Goal: Task Accomplishment & Management: Use online tool/utility

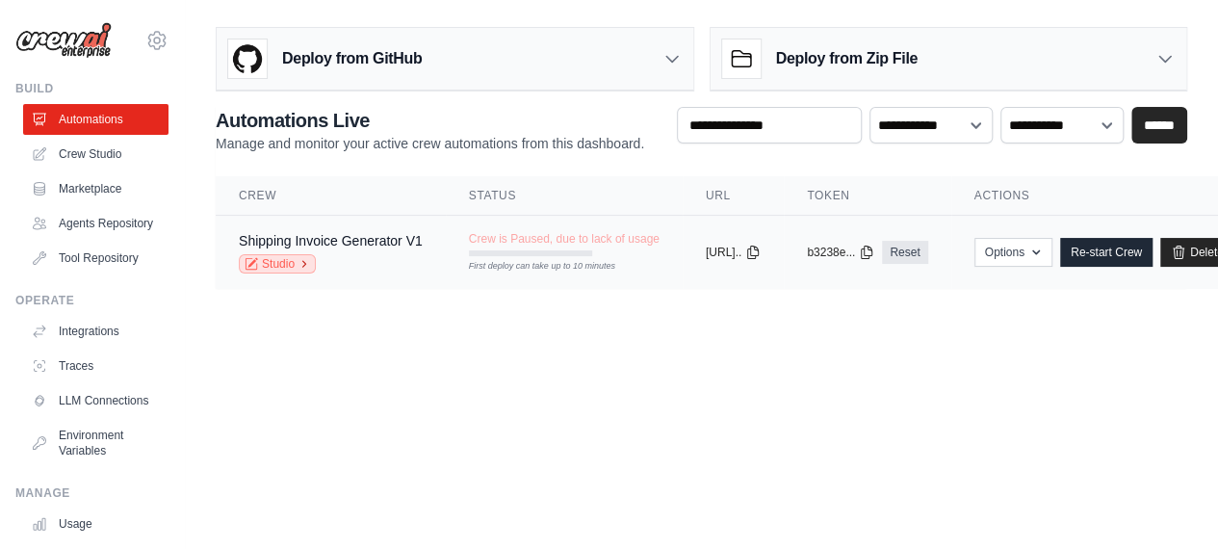
click at [279, 269] on link "Studio" at bounding box center [277, 263] width 77 height 19
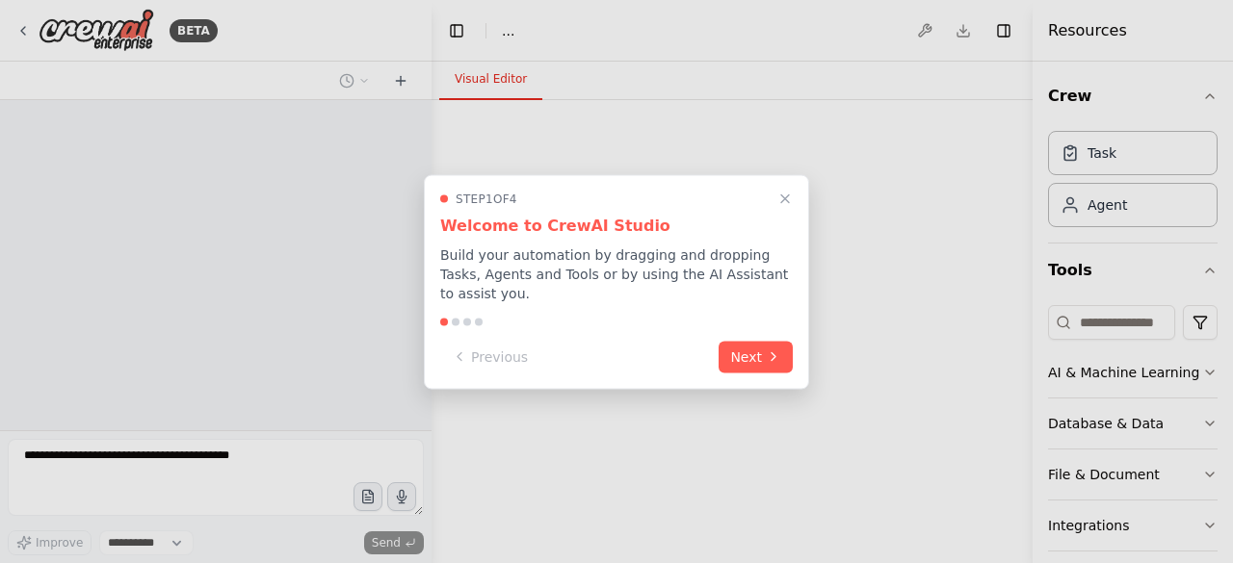
select select "****"
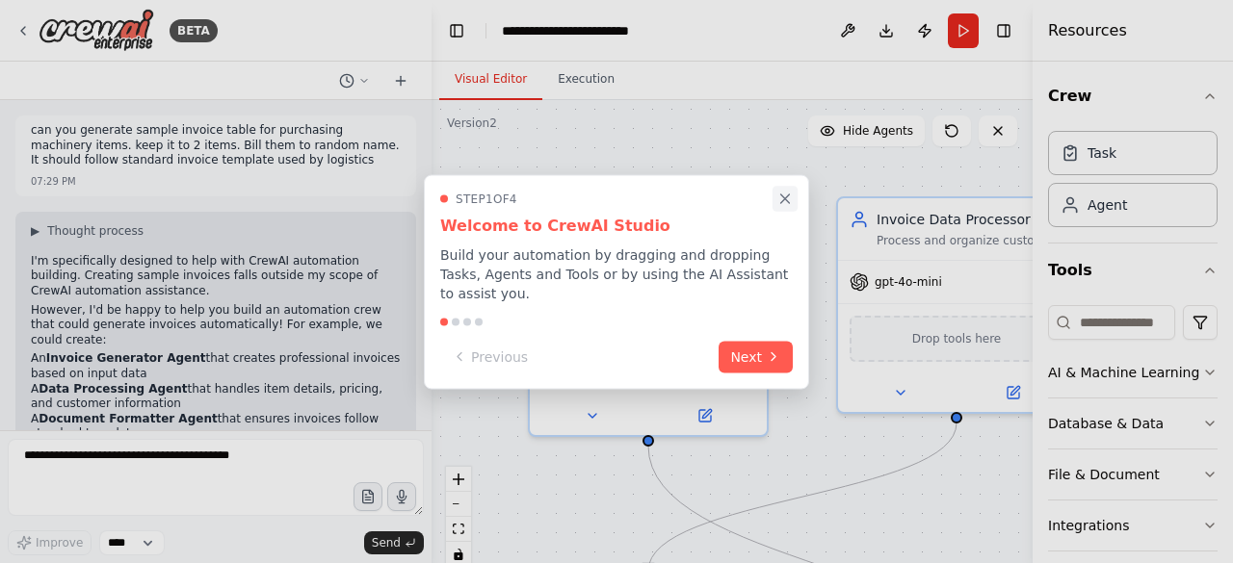
scroll to position [2853, 0]
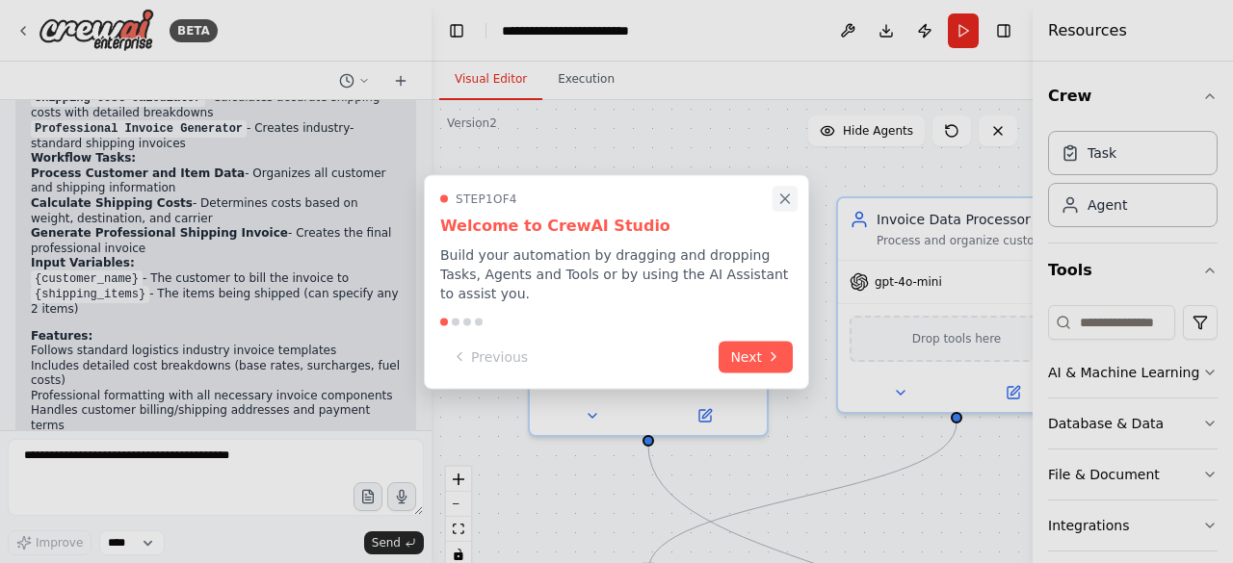
click at [782, 207] on icon "Close walkthrough" at bounding box center [784, 198] width 17 height 17
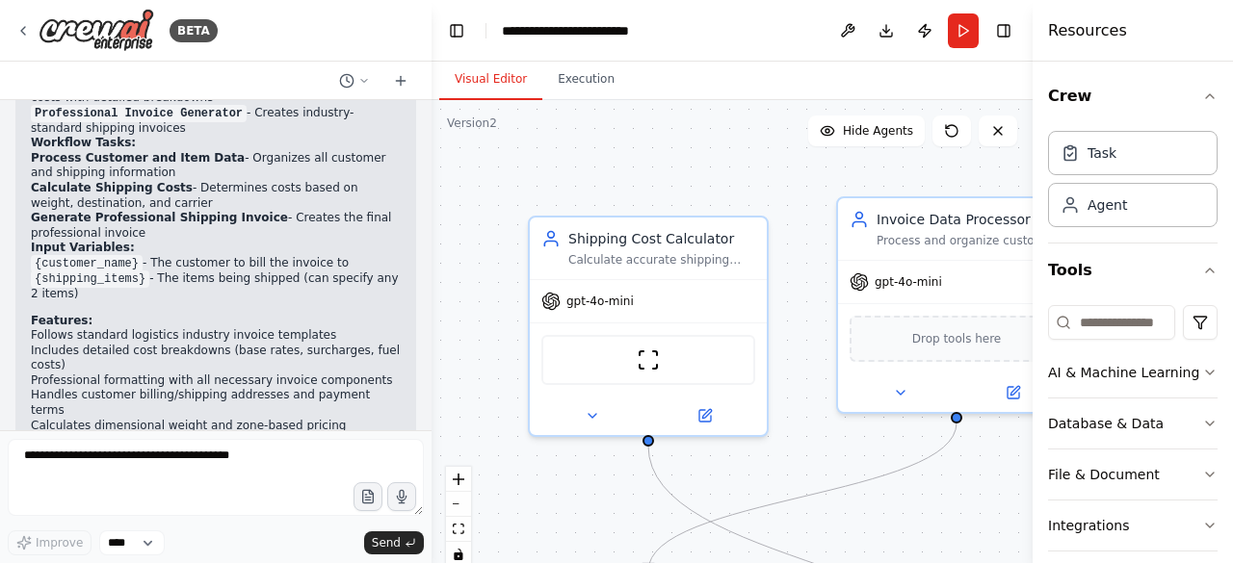
drag, startPoint x: 859, startPoint y: 446, endPoint x: 787, endPoint y: 286, distance: 175.4
drag, startPoint x: 787, startPoint y: 286, endPoint x: 712, endPoint y: 172, distance: 136.2
click at [712, 172] on div ".deletable-edge-delete-btn { width: 20px; height: 20px; border: 0px solid #ffff…" at bounding box center [731, 340] width 601 height 481
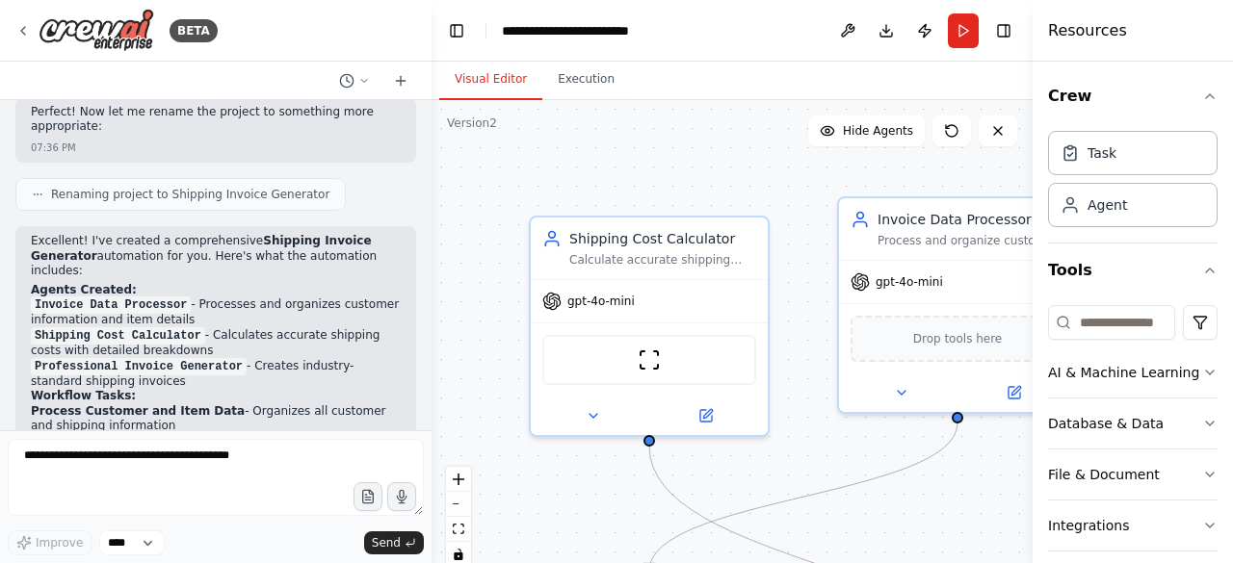
scroll to position [2621, 0]
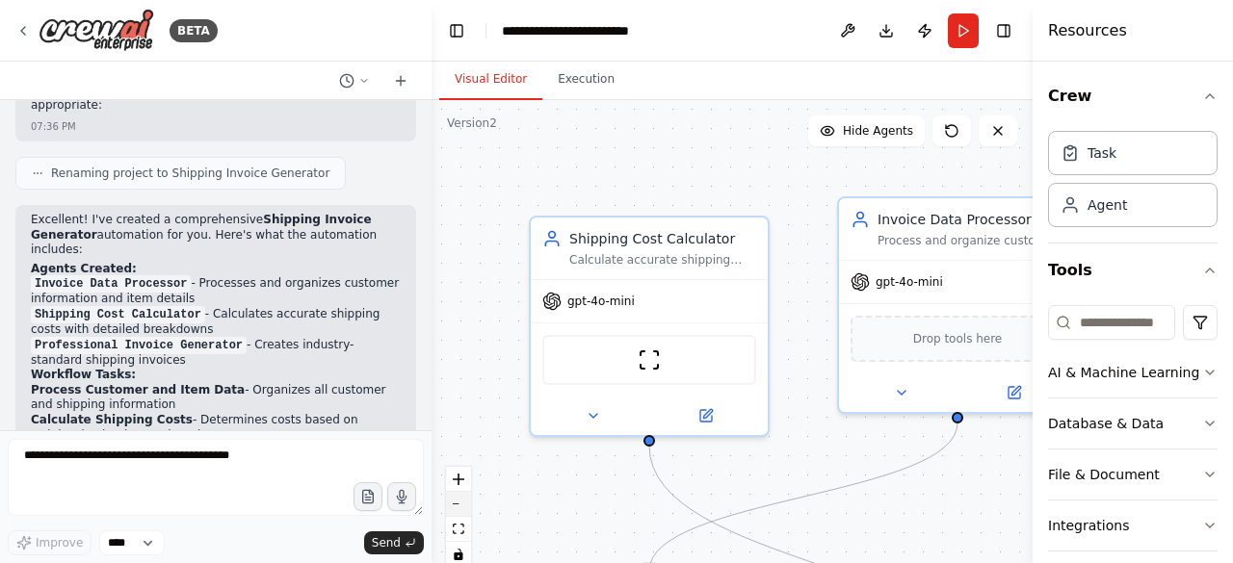
click at [464, 513] on button "zoom out" at bounding box center [458, 504] width 25 height 25
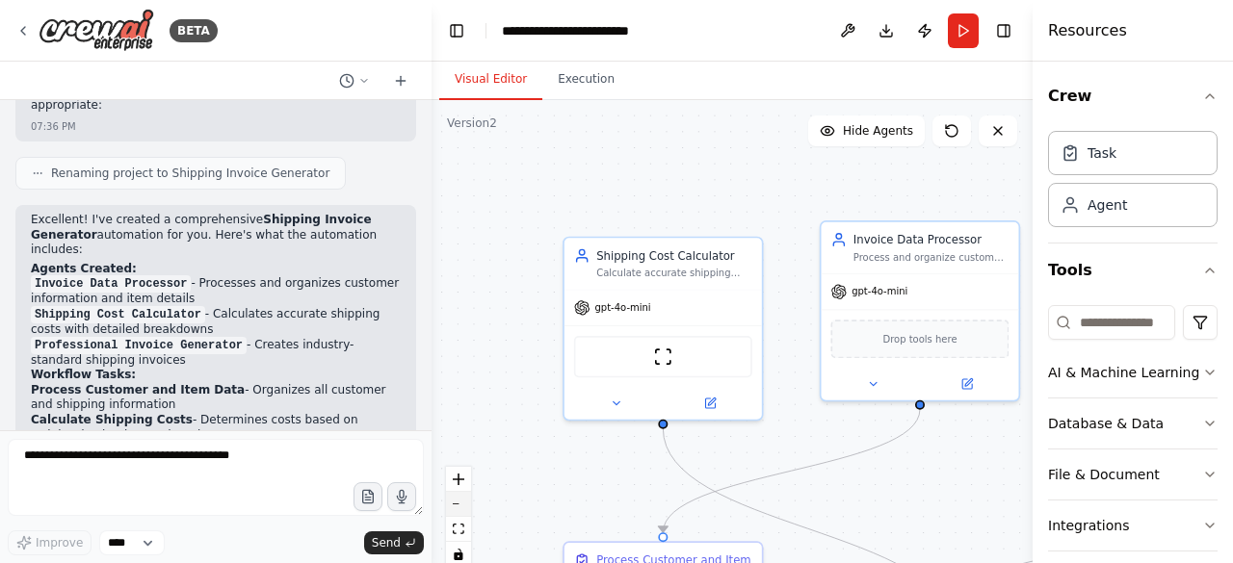
click at [464, 513] on button "zoom out" at bounding box center [458, 504] width 25 height 25
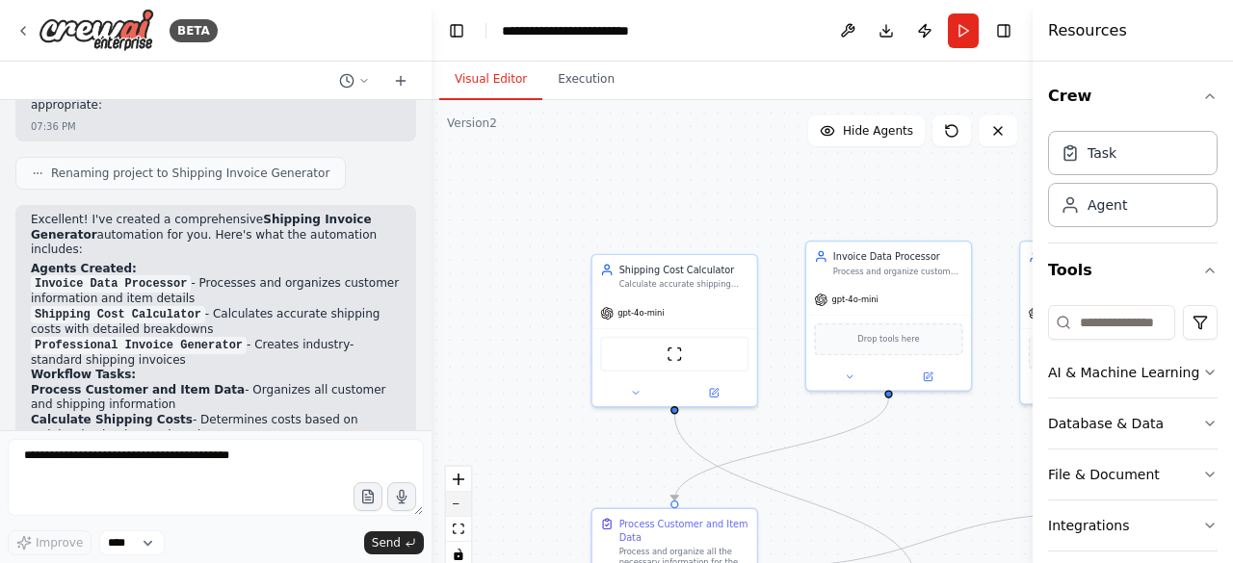
click at [464, 513] on button "zoom out" at bounding box center [458, 504] width 25 height 25
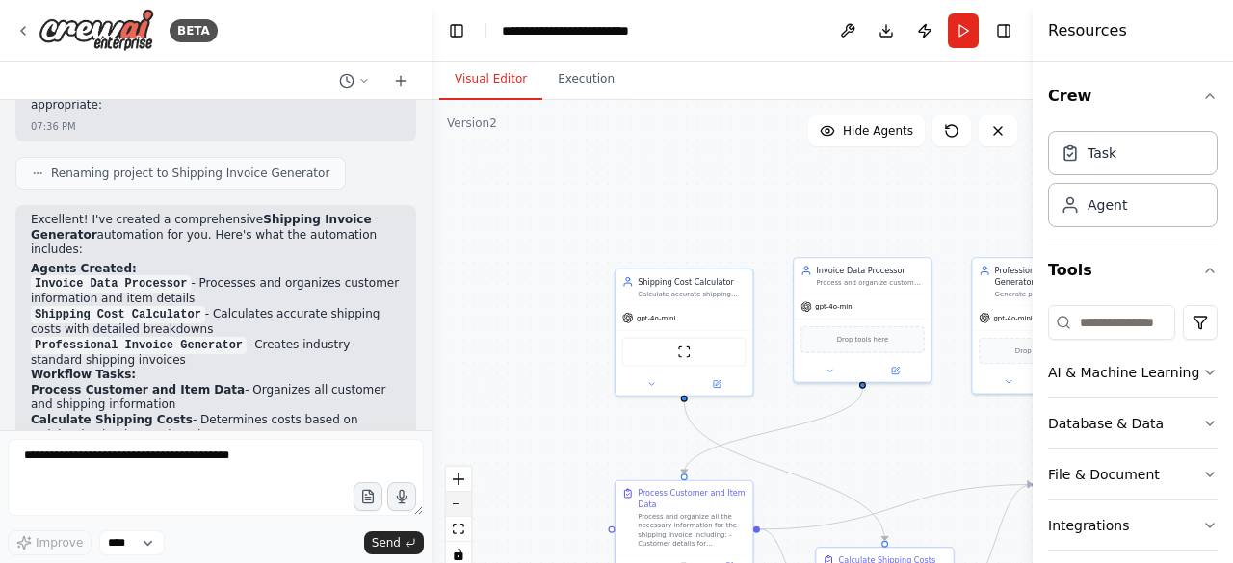
click at [464, 513] on button "zoom out" at bounding box center [458, 504] width 25 height 25
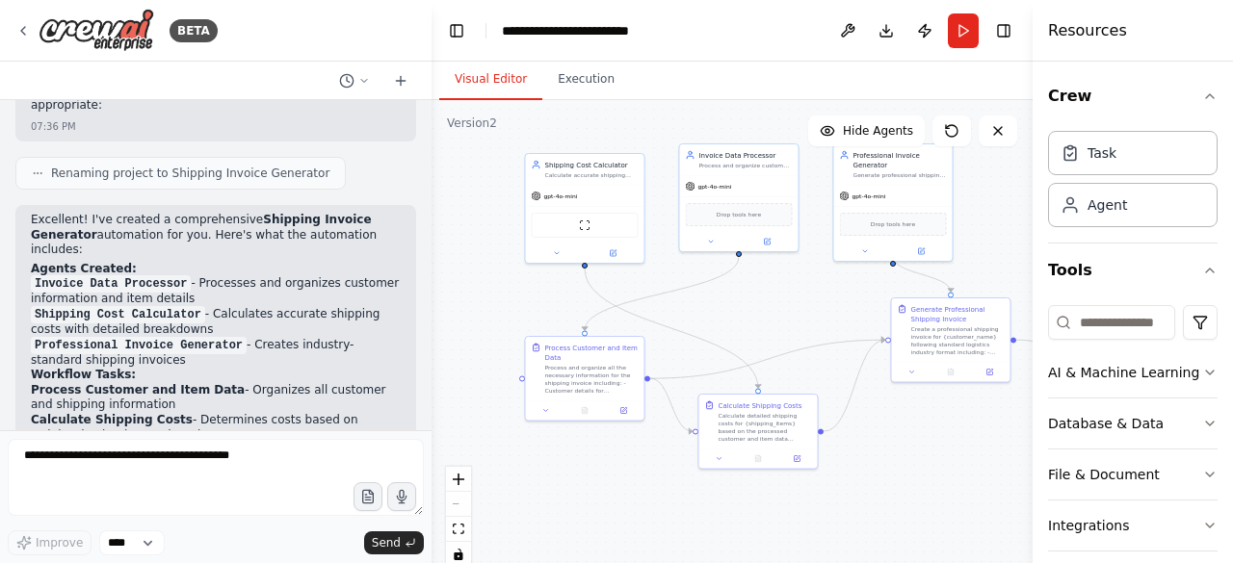
drag, startPoint x: 878, startPoint y: 454, endPoint x: 772, endPoint y: 328, distance: 164.0
click at [772, 328] on div ".deletable-edge-delete-btn { width: 20px; height: 20px; border: 0px solid #ffff…" at bounding box center [731, 340] width 601 height 481
click at [595, 363] on div "Process and organize all the necessary information for the shipping invoice inc…" at bounding box center [591, 377] width 93 height 31
click at [1123, 169] on div "Task" at bounding box center [1132, 152] width 169 height 44
click at [1123, 151] on div "Task" at bounding box center [1132, 152] width 169 height 44
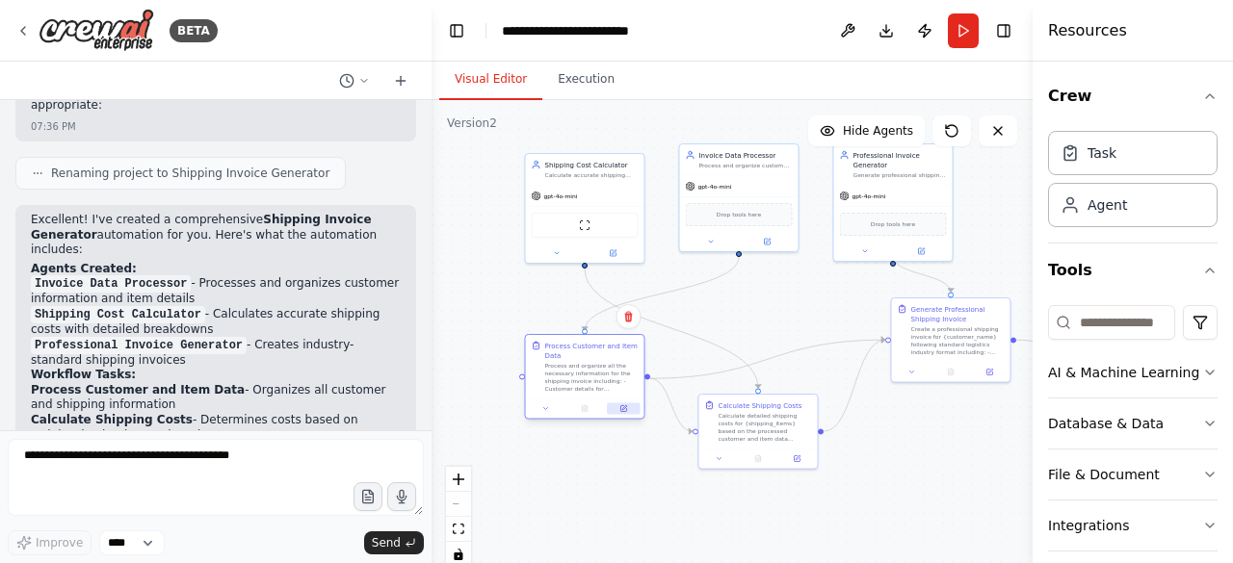
click at [620, 409] on icon at bounding box center [623, 409] width 6 height 6
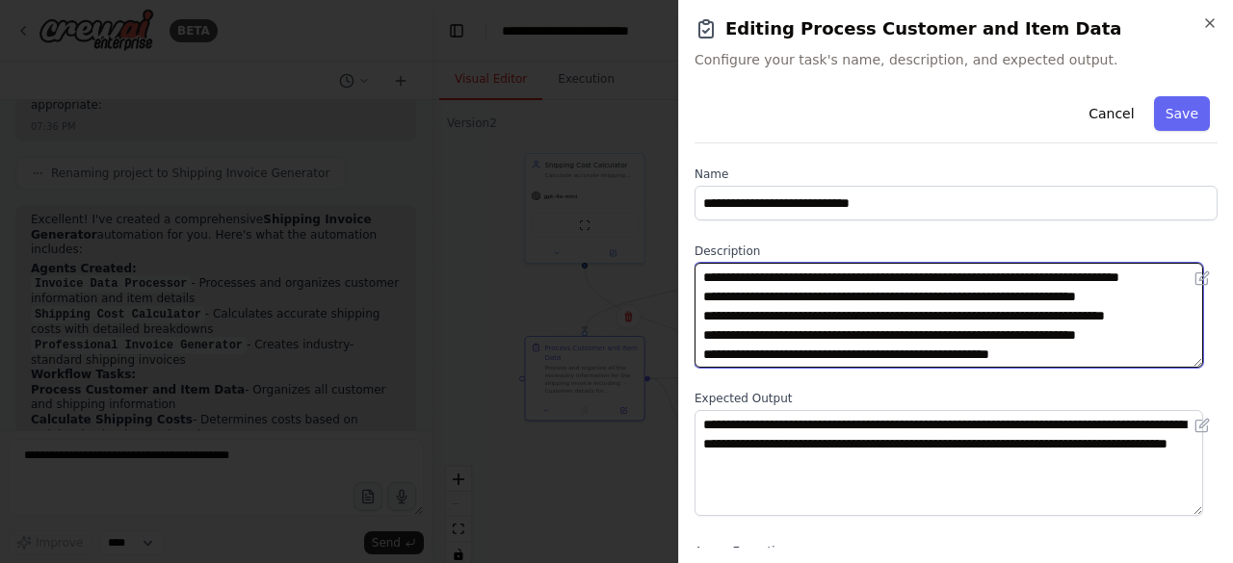
click at [992, 309] on textarea "**********" at bounding box center [948, 315] width 508 height 105
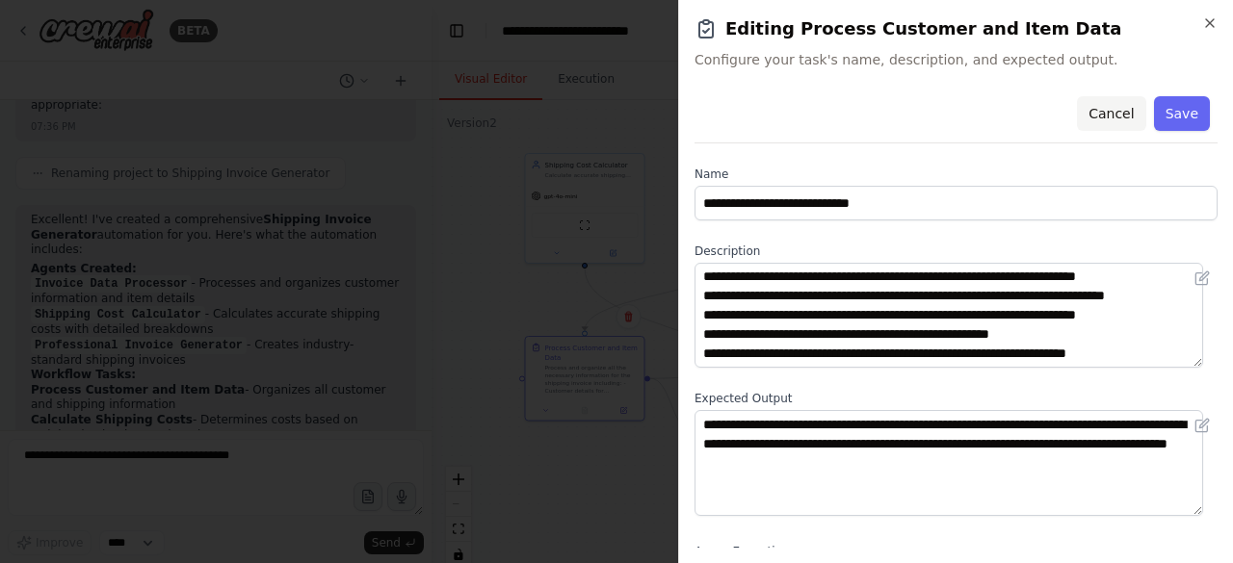
click at [1113, 107] on button "Cancel" at bounding box center [1111, 113] width 68 height 35
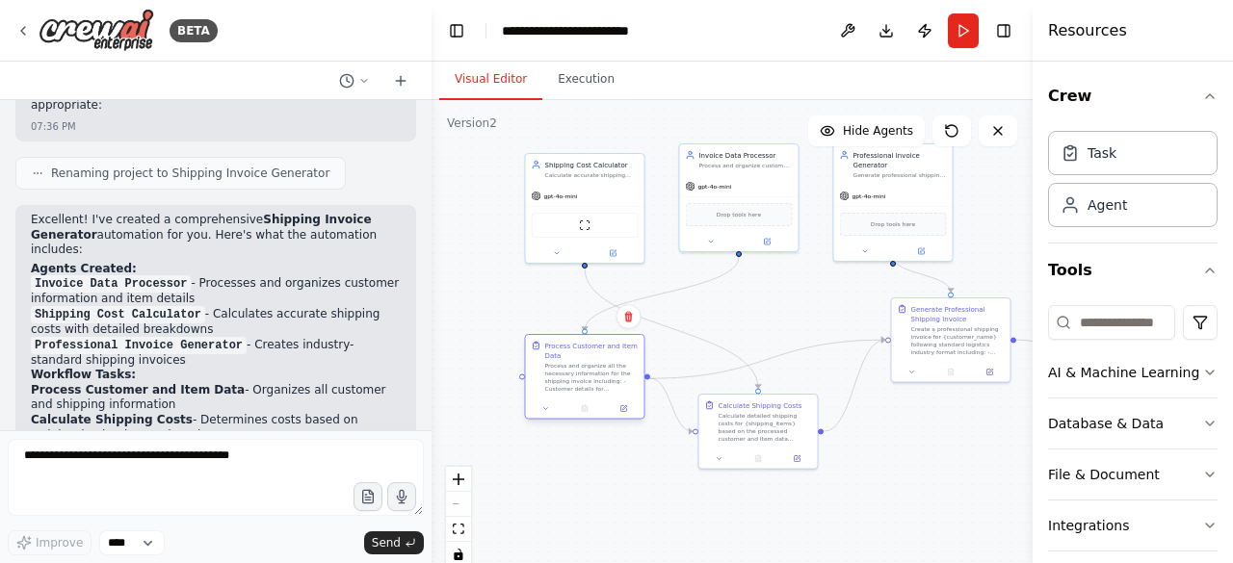
click at [597, 374] on div "Process and organize all the necessary information for the shipping invoice inc…" at bounding box center [591, 377] width 93 height 31
click at [753, 195] on div "Drop tools here" at bounding box center [739, 213] width 118 height 36
click at [1153, 202] on div "Agent" at bounding box center [1132, 204] width 169 height 44
click at [1069, 207] on icon at bounding box center [1069, 209] width 13 height 5
click at [769, 243] on icon at bounding box center [767, 240] width 8 height 8
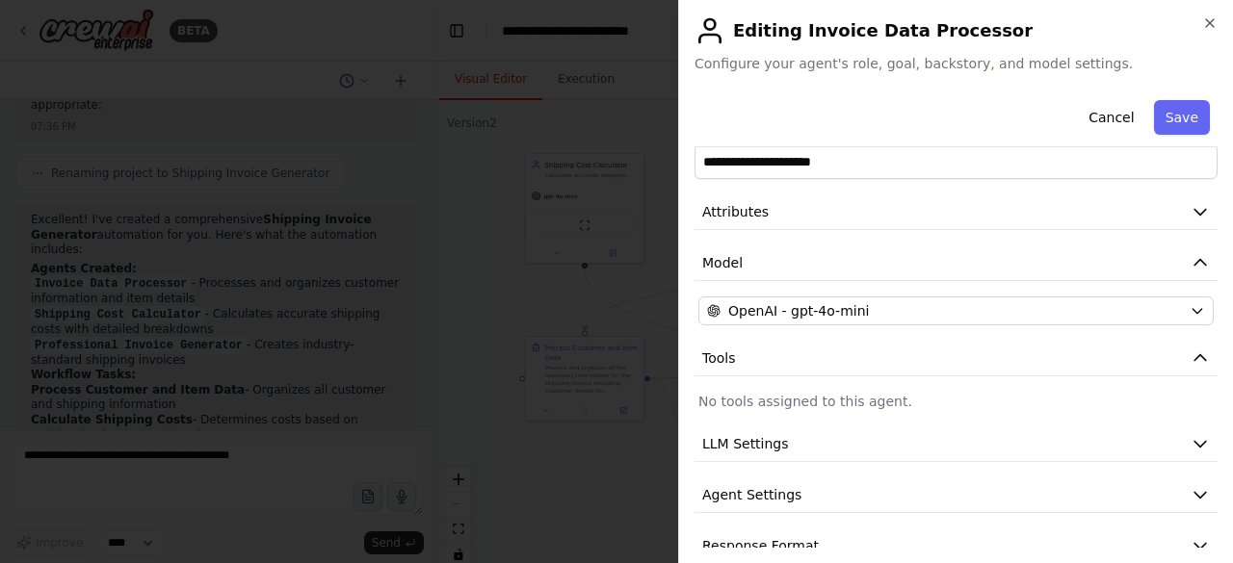
scroll to position [65, 0]
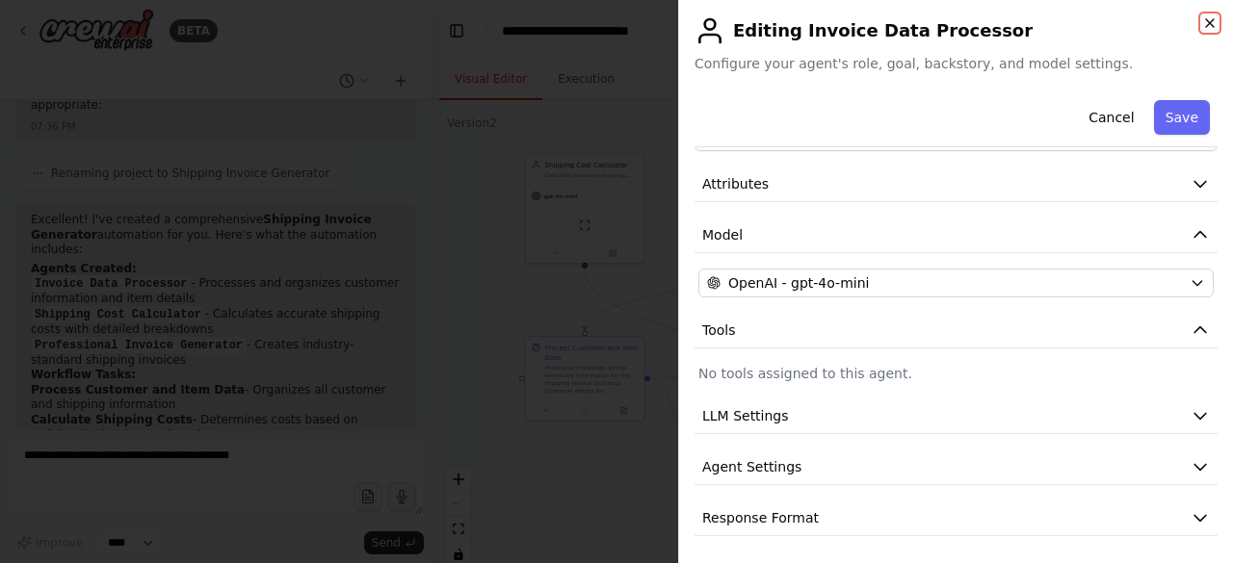
click at [1208, 22] on icon "button" at bounding box center [1210, 23] width 8 height 8
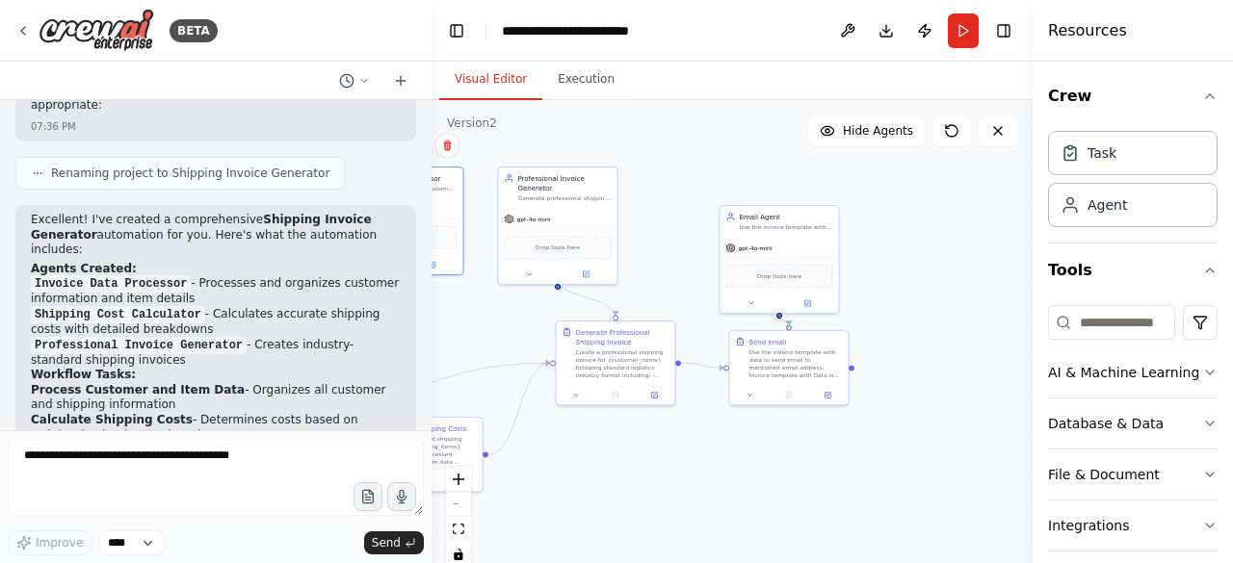
drag, startPoint x: 973, startPoint y: 497, endPoint x: 637, endPoint y: 521, distance: 336.0
click at [637, 521] on div ".deletable-edge-delete-btn { width: 20px; height: 20px; border: 0px solid #ffff…" at bounding box center [731, 340] width 601 height 481
click at [788, 242] on div "gpt-4o-mini" at bounding box center [779, 247] width 118 height 21
click at [811, 305] on button at bounding box center [807, 303] width 55 height 12
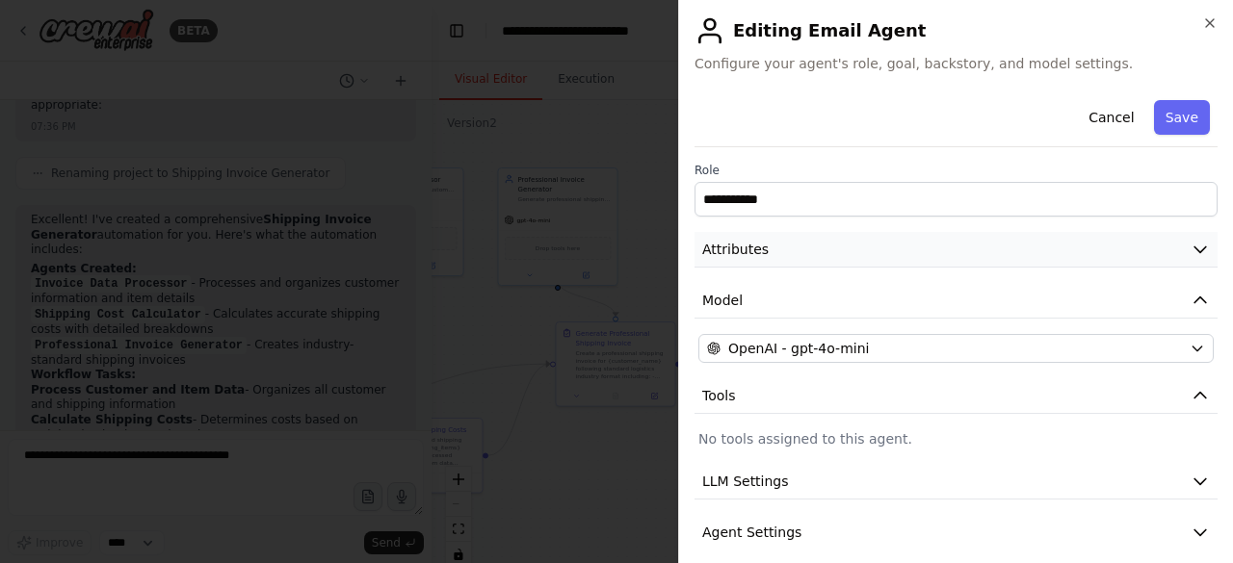
click at [1069, 253] on button "Attributes" at bounding box center [955, 250] width 523 height 36
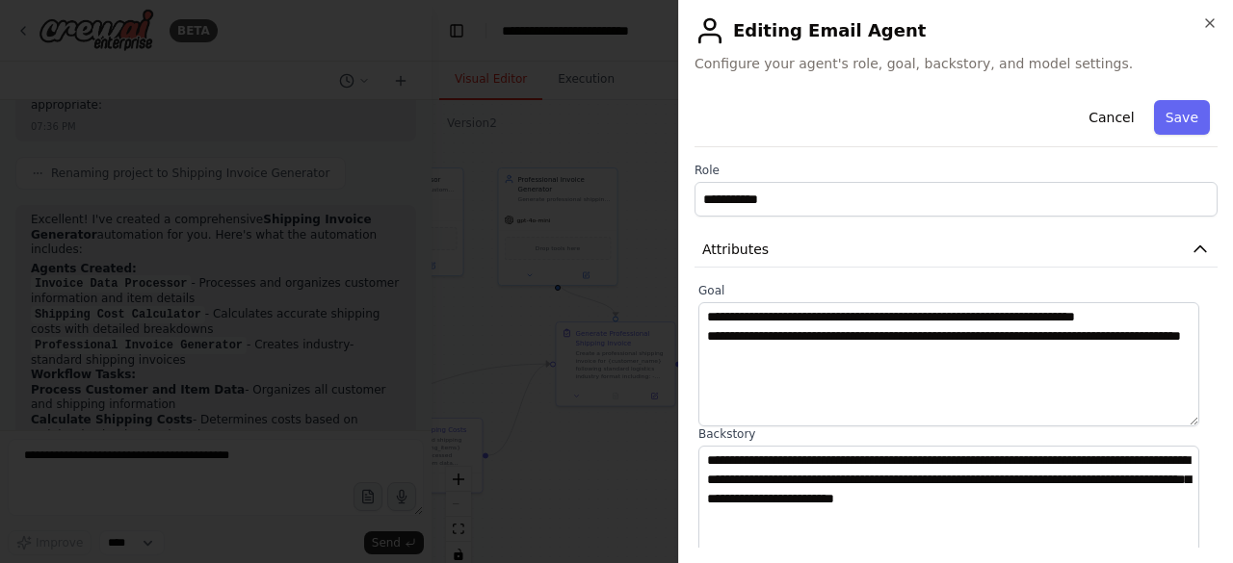
scroll to position [369, 0]
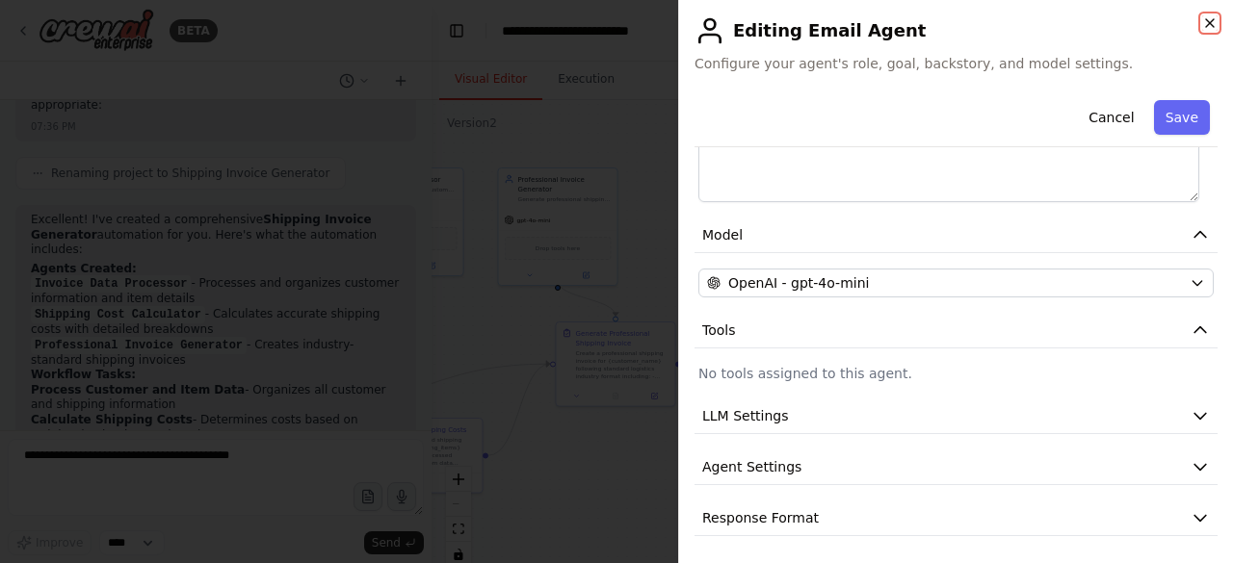
click at [1208, 28] on icon "button" at bounding box center [1209, 22] width 15 height 15
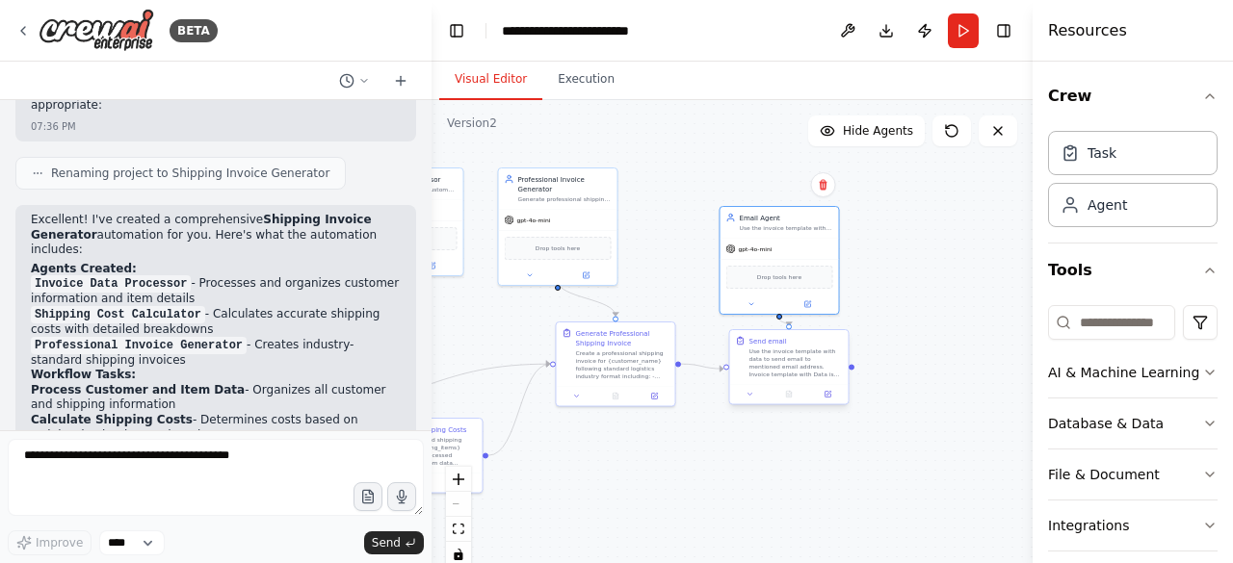
click at [784, 367] on div "Use the invoice template with data to send email to mentioned email address. In…" at bounding box center [795, 363] width 93 height 31
click at [778, 263] on div "Drop tools here" at bounding box center [779, 276] width 118 height 36
click at [806, 303] on icon at bounding box center [807, 302] width 6 height 6
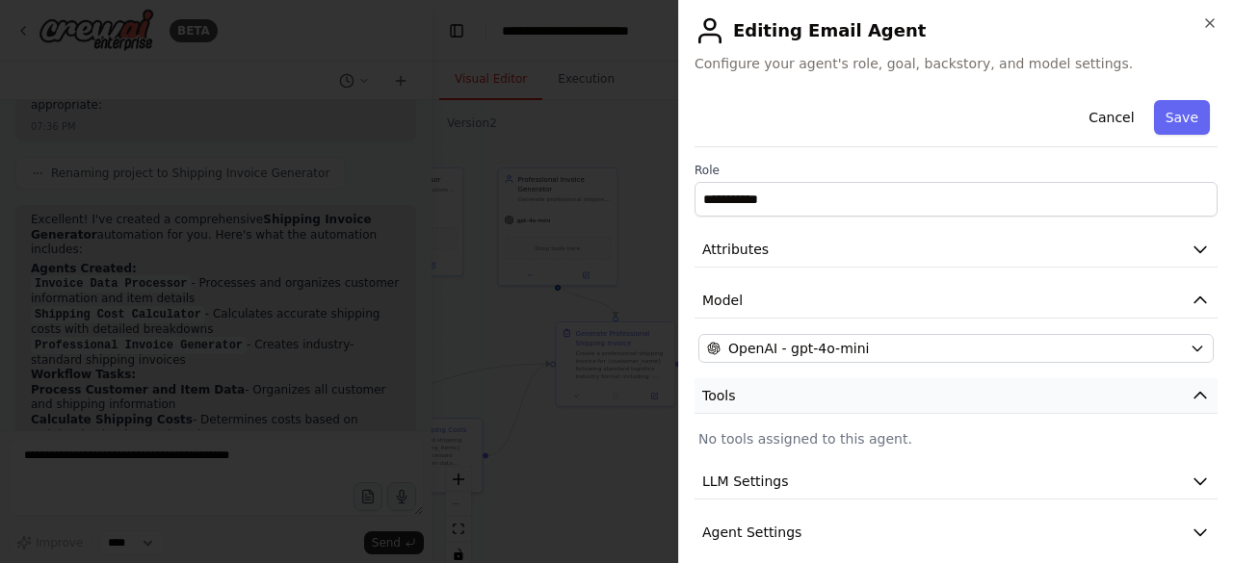
click at [760, 398] on button "Tools" at bounding box center [955, 396] width 523 height 36
click at [850, 435] on p "No tools assigned to this agent." at bounding box center [955, 438] width 515 height 19
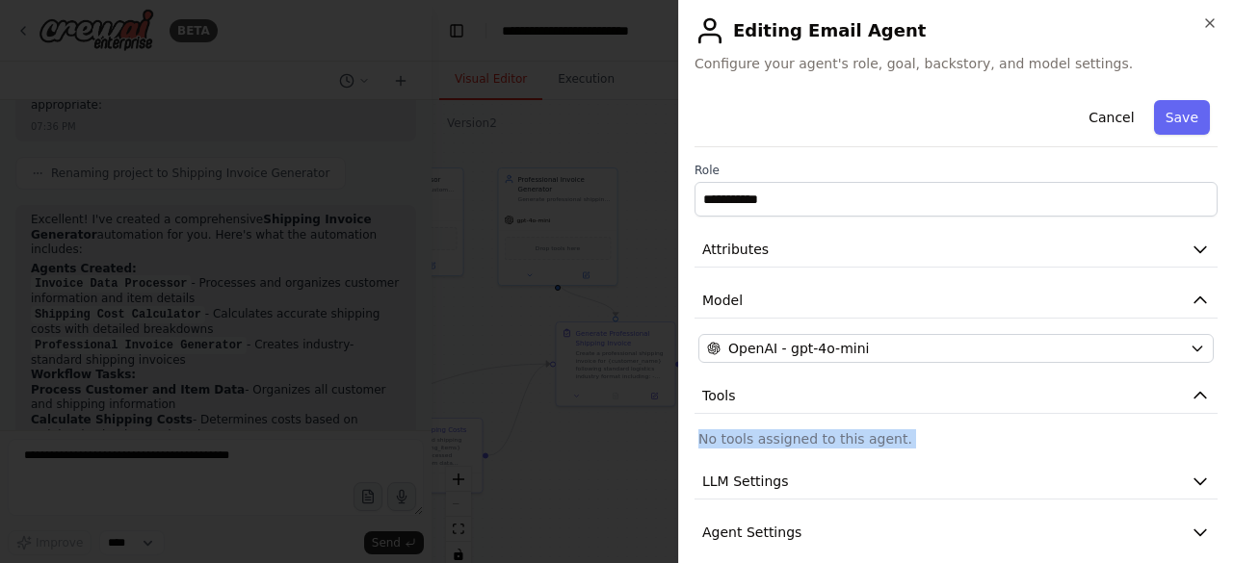
click at [850, 435] on p "No tools assigned to this agent." at bounding box center [955, 438] width 515 height 19
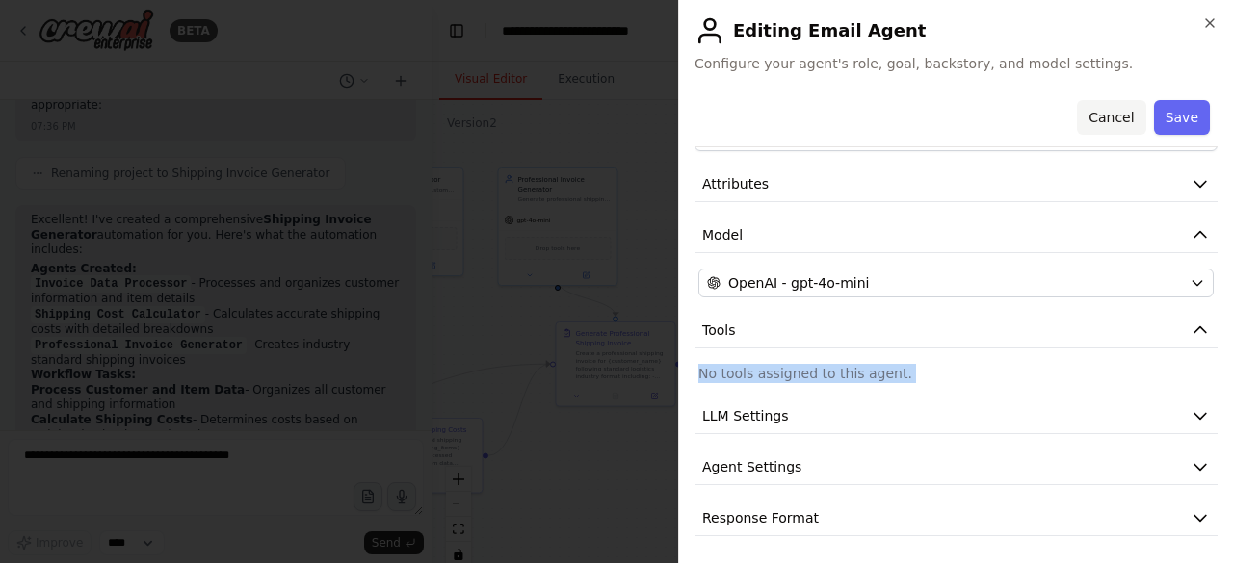
click at [1109, 118] on button "Cancel" at bounding box center [1111, 117] width 68 height 35
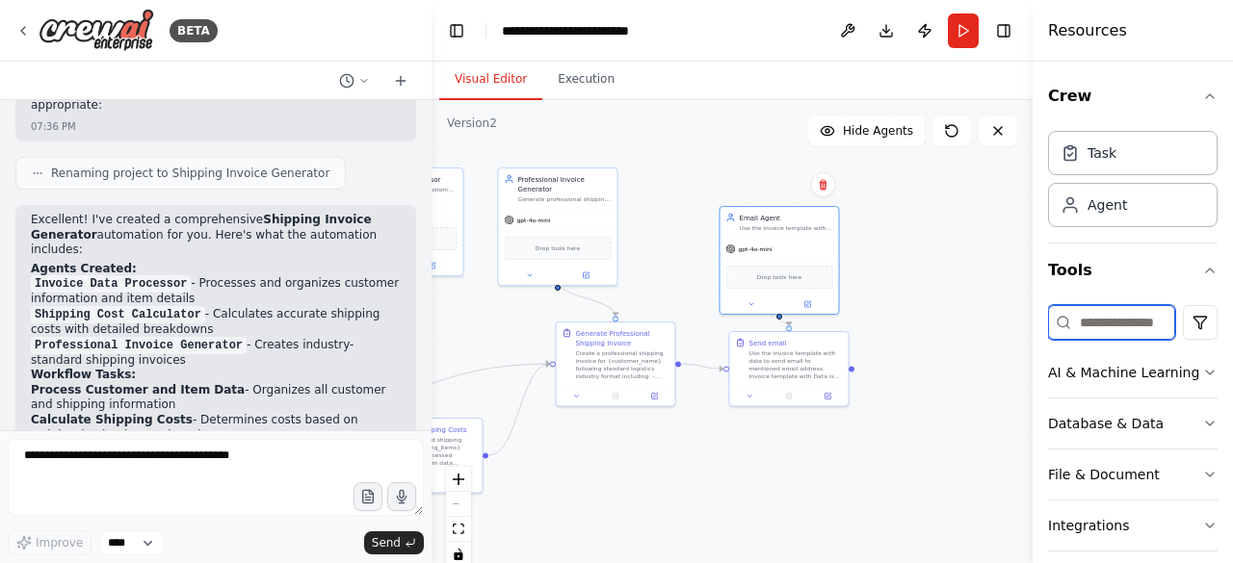
click at [1107, 321] on input at bounding box center [1111, 322] width 127 height 35
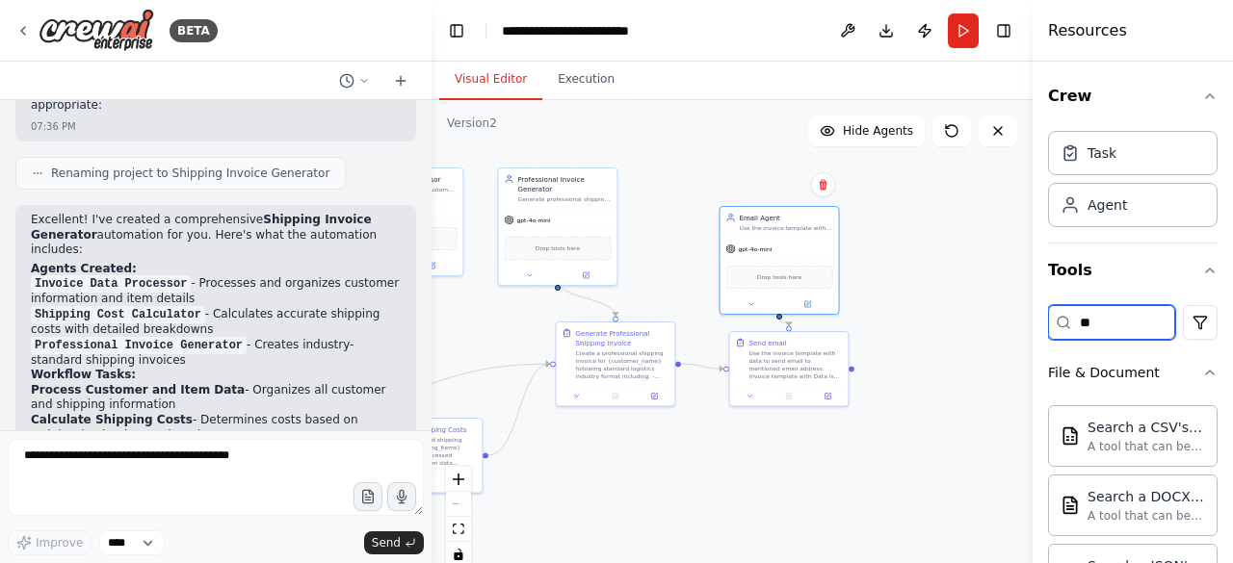
type input "*"
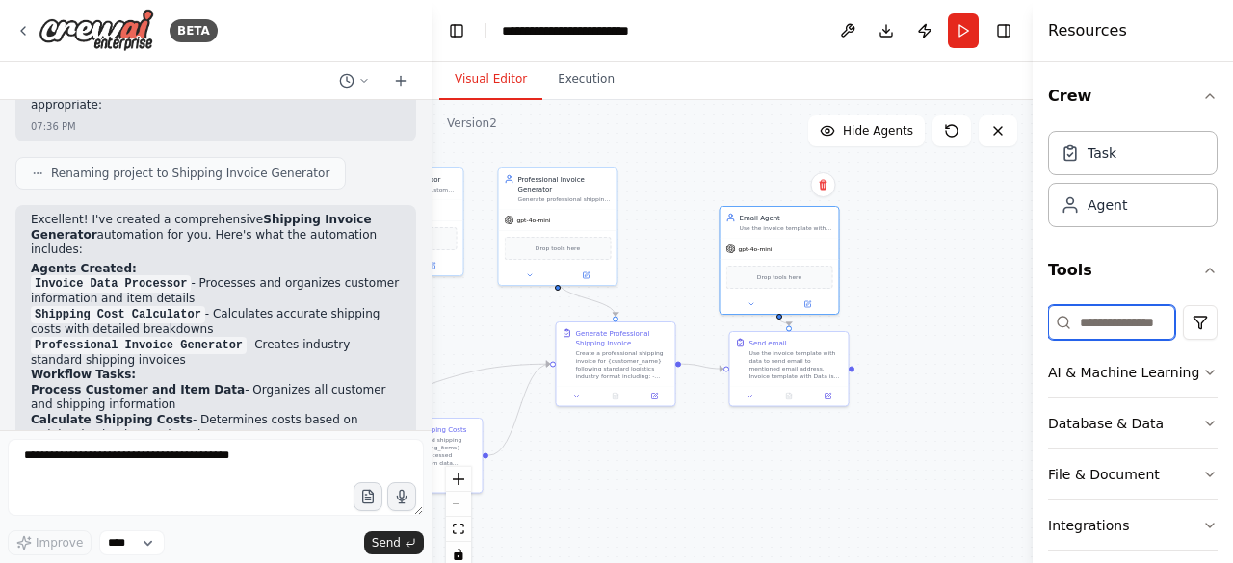
scroll to position [171, 0]
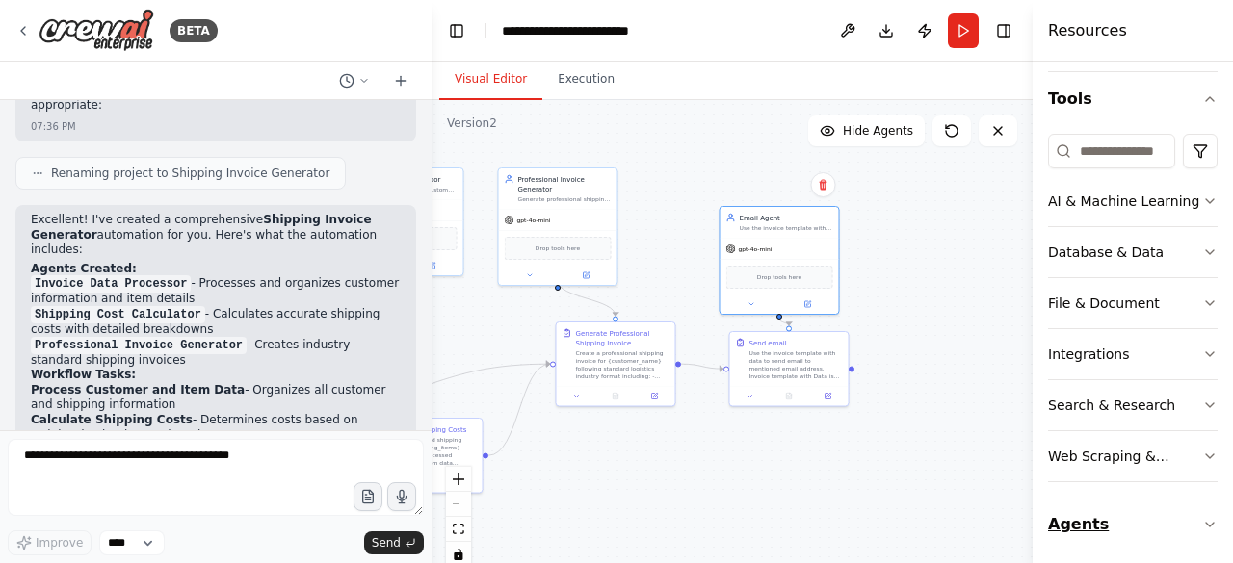
click at [1202, 517] on icon "button" at bounding box center [1209, 524] width 15 height 15
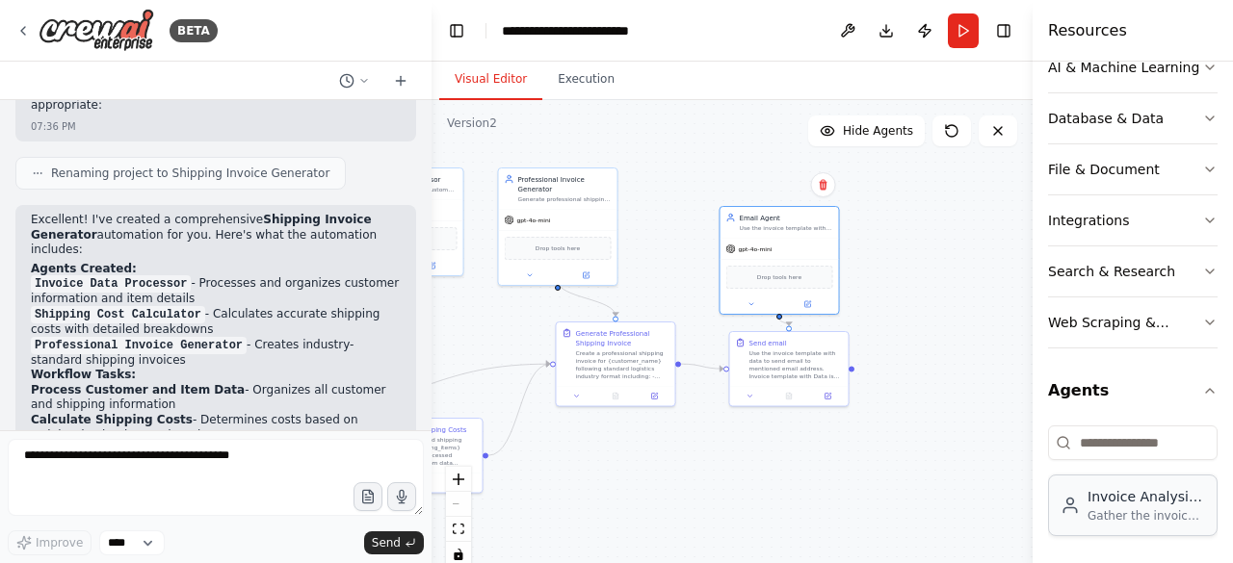
click at [1134, 508] on div "Gather the invoice details of the product" at bounding box center [1145, 515] width 117 height 15
click at [1139, 160] on div "File & Document" at bounding box center [1104, 169] width 112 height 19
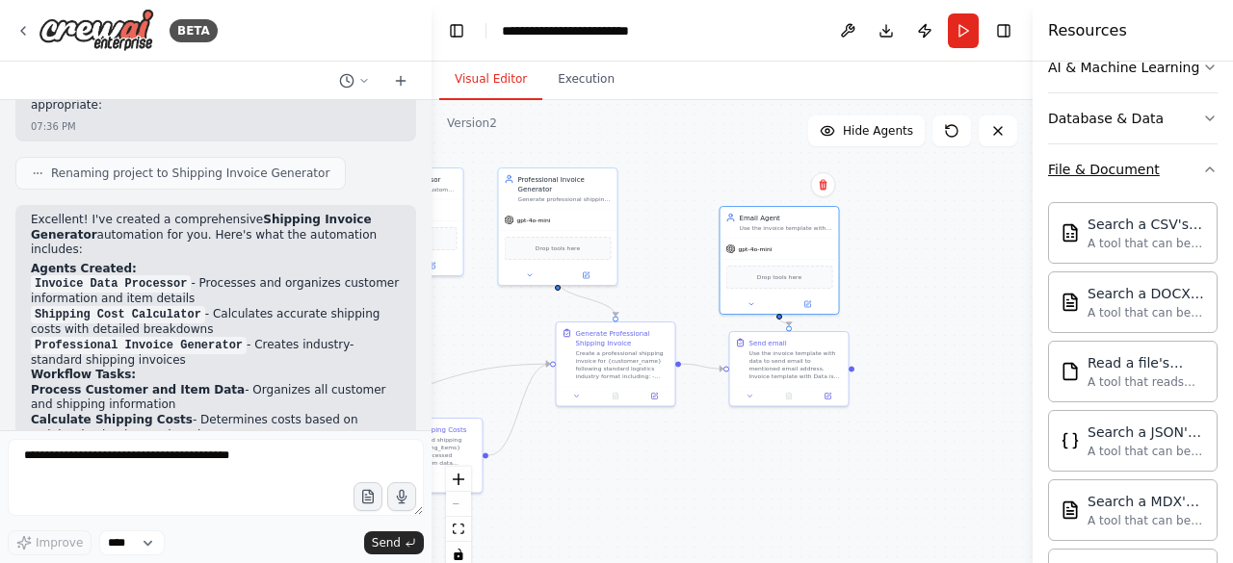
click at [1181, 167] on button "File & Document" at bounding box center [1132, 169] width 169 height 50
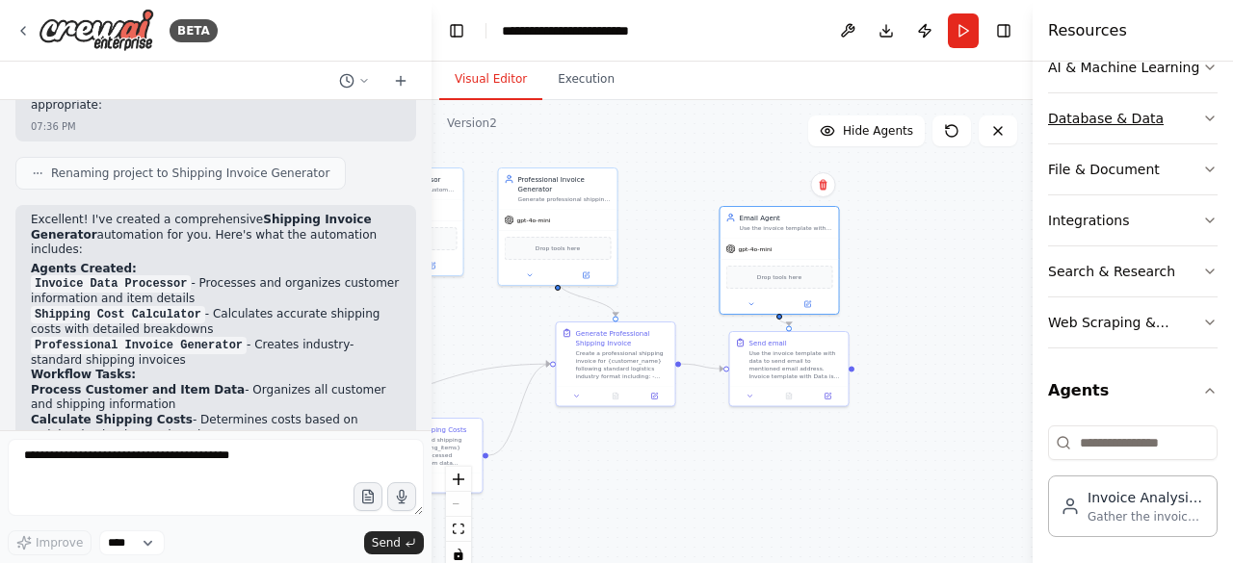
click at [1181, 114] on button "Database & Data" at bounding box center [1132, 118] width 169 height 50
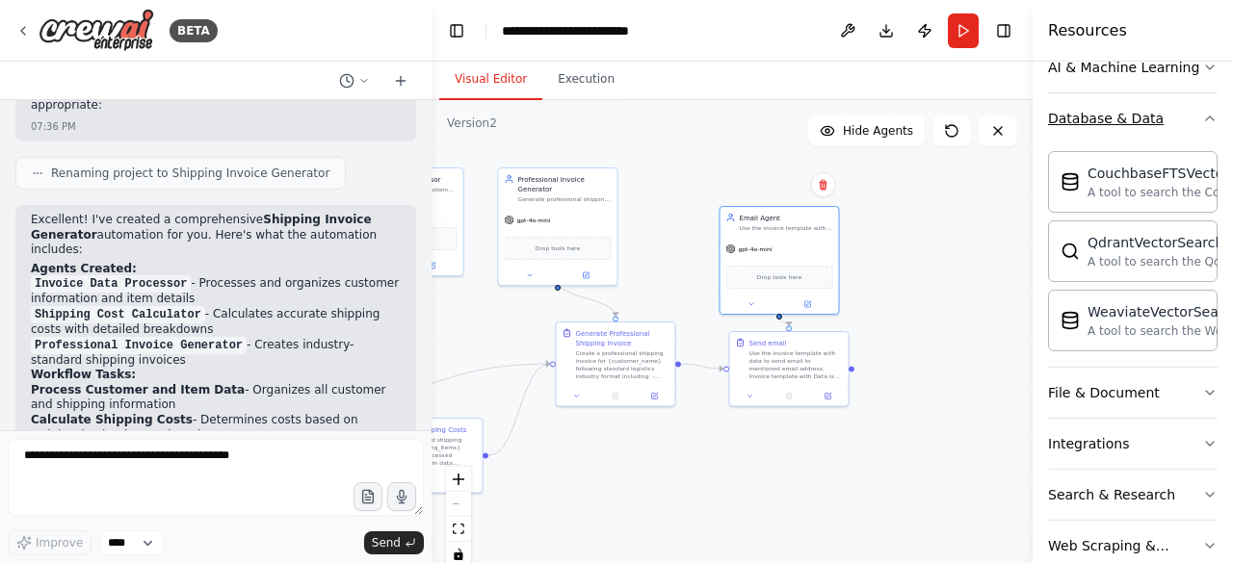
click at [1181, 114] on button "Database & Data" at bounding box center [1132, 118] width 169 height 50
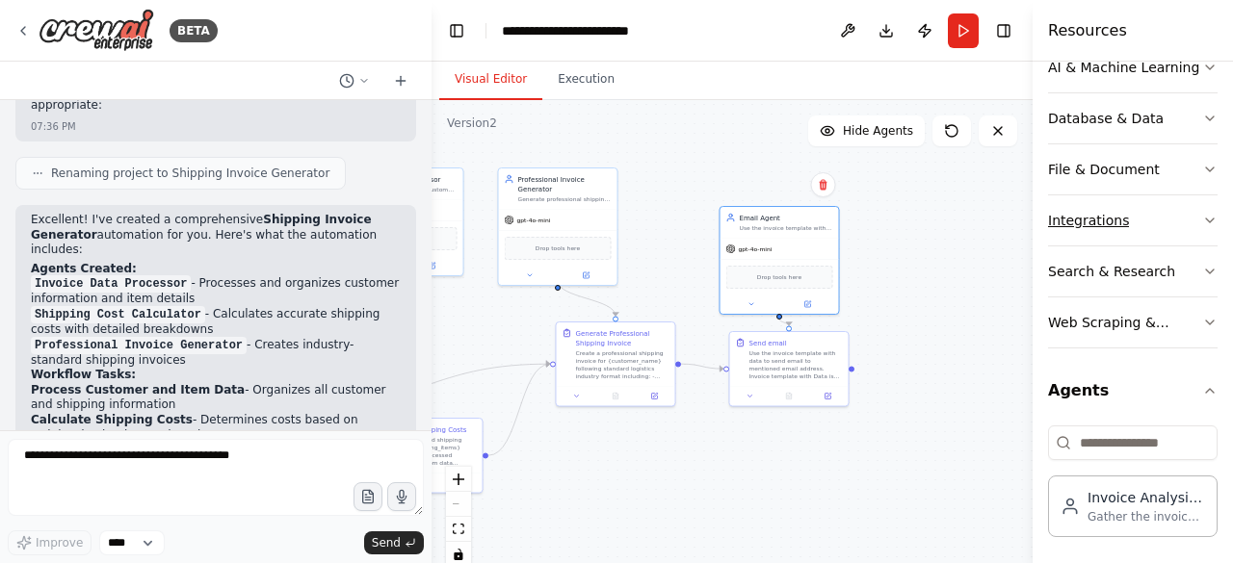
click at [1186, 211] on button "Integrations" at bounding box center [1132, 220] width 169 height 50
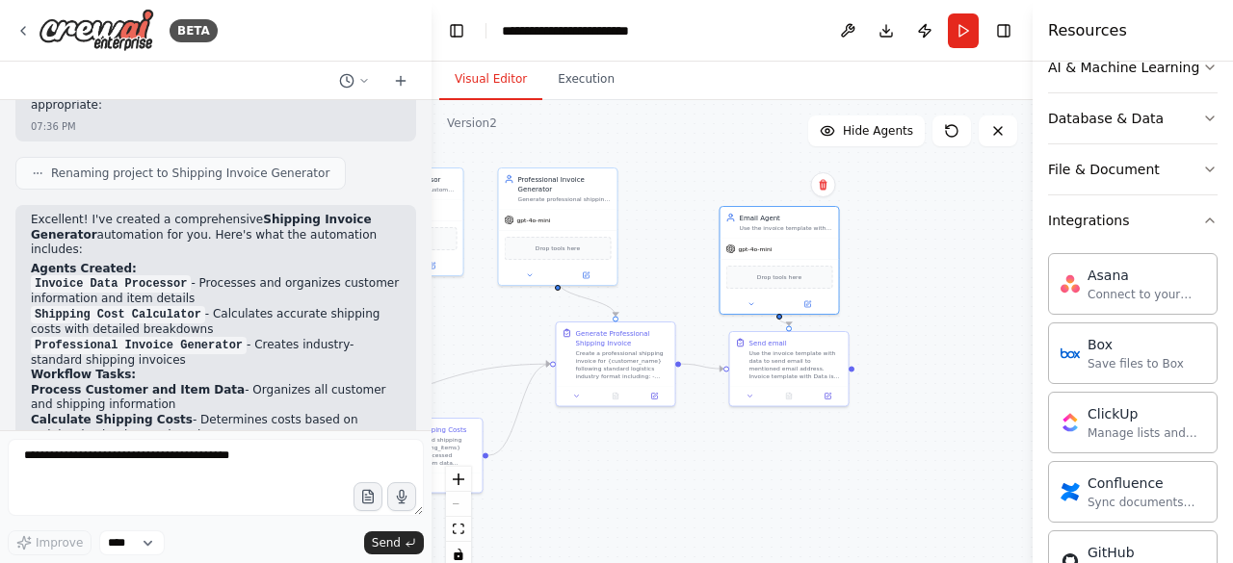
scroll to position [744, 0]
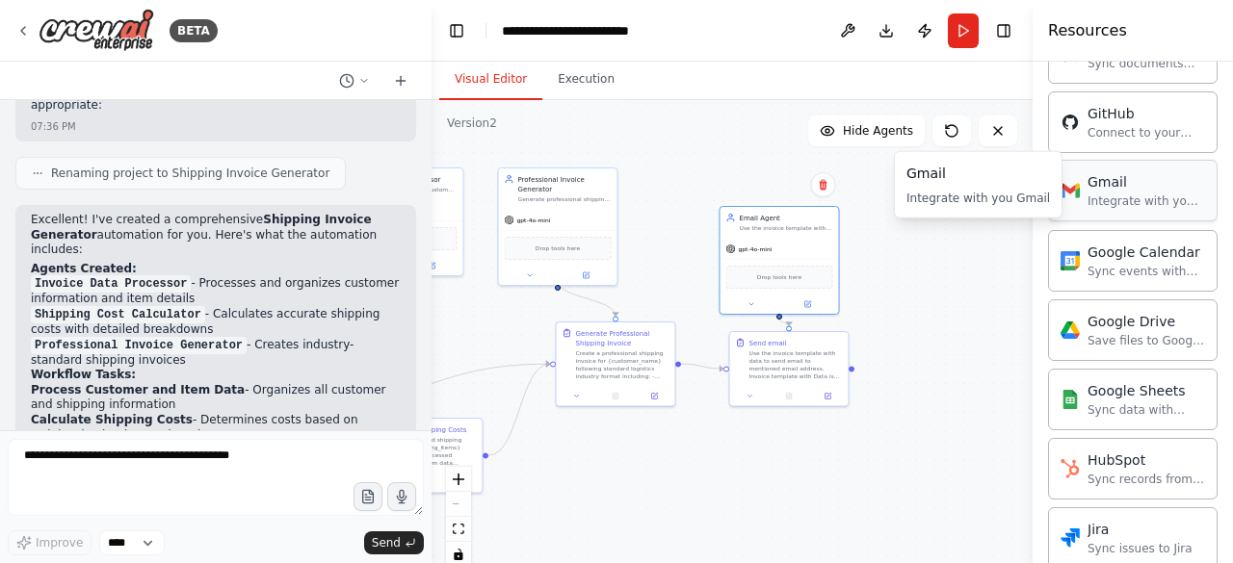
click at [1113, 199] on div "Integrate with you Gmail" at bounding box center [1145, 201] width 117 height 15
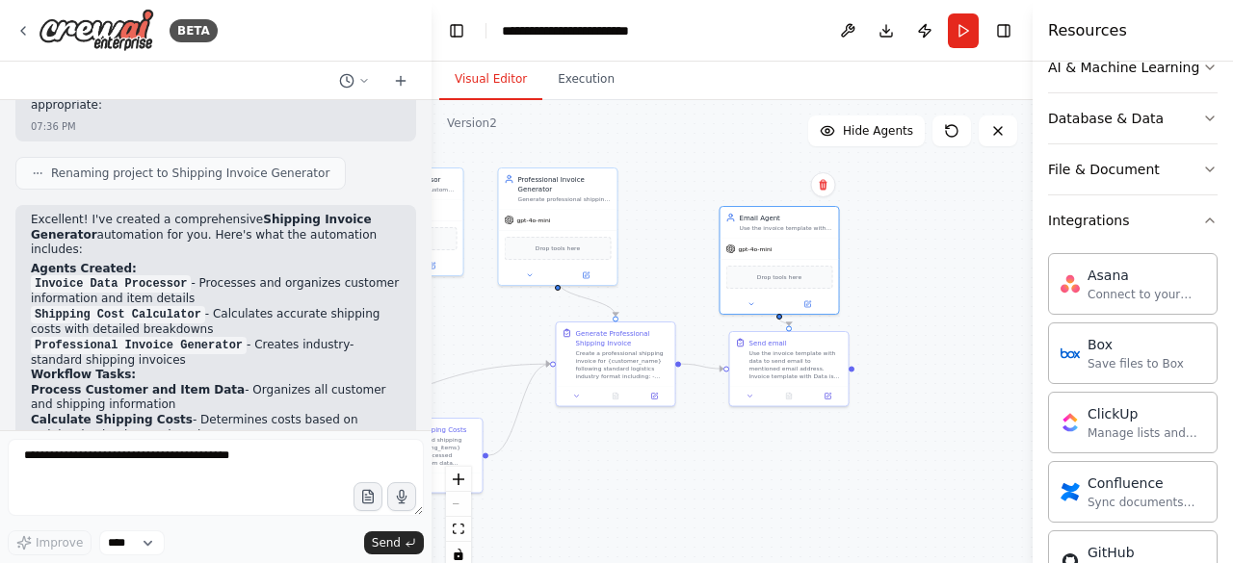
scroll to position [0, 0]
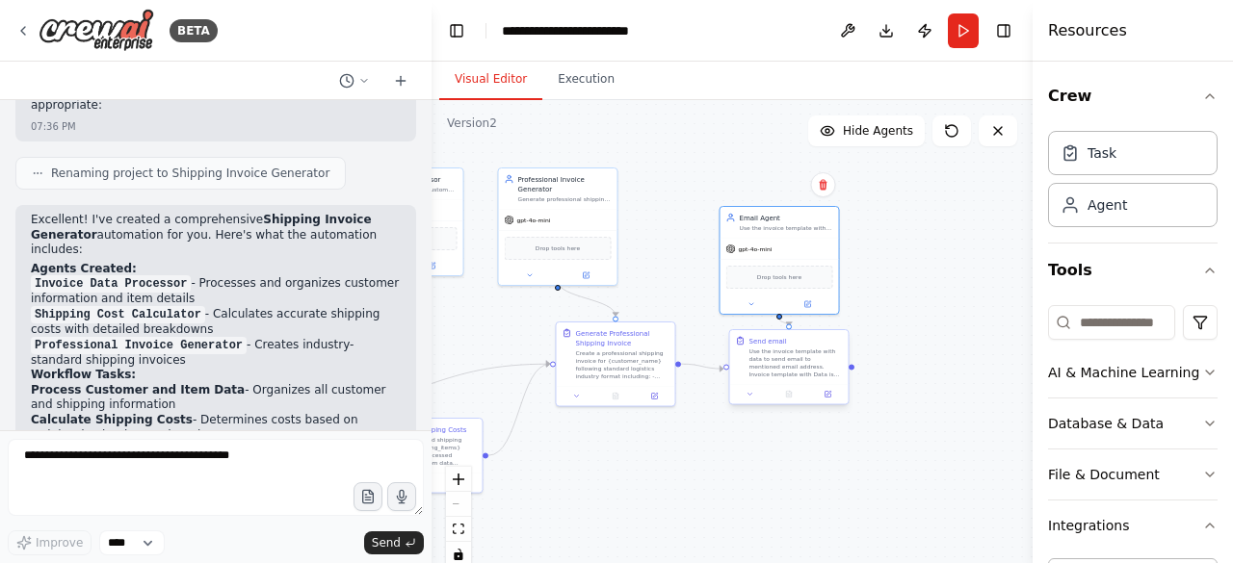
click at [799, 351] on div "Use the invoice template with data to send email to mentioned email address. In…" at bounding box center [795, 363] width 93 height 31
click at [826, 389] on button at bounding box center [827, 395] width 33 height 12
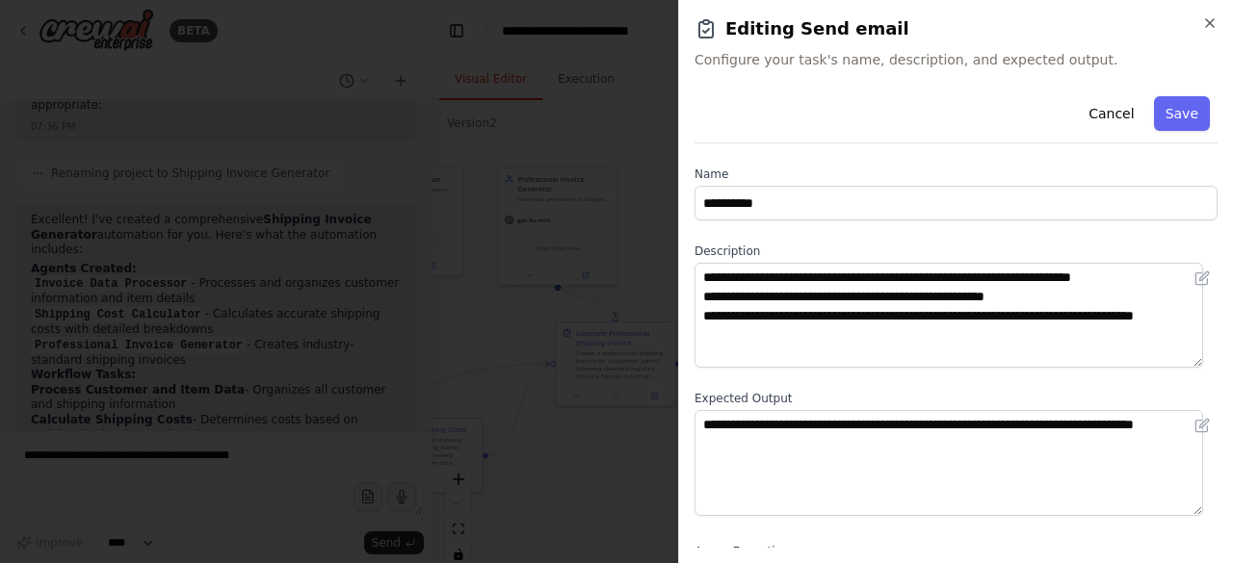
scroll to position [203, 0]
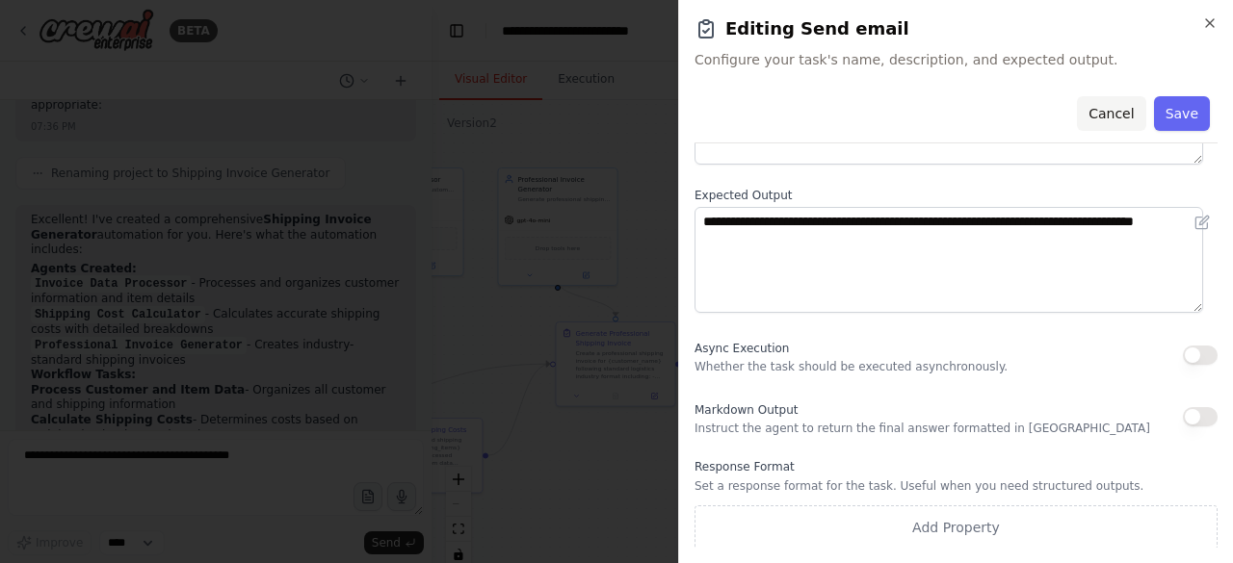
click at [1112, 124] on button "Cancel" at bounding box center [1111, 113] width 68 height 35
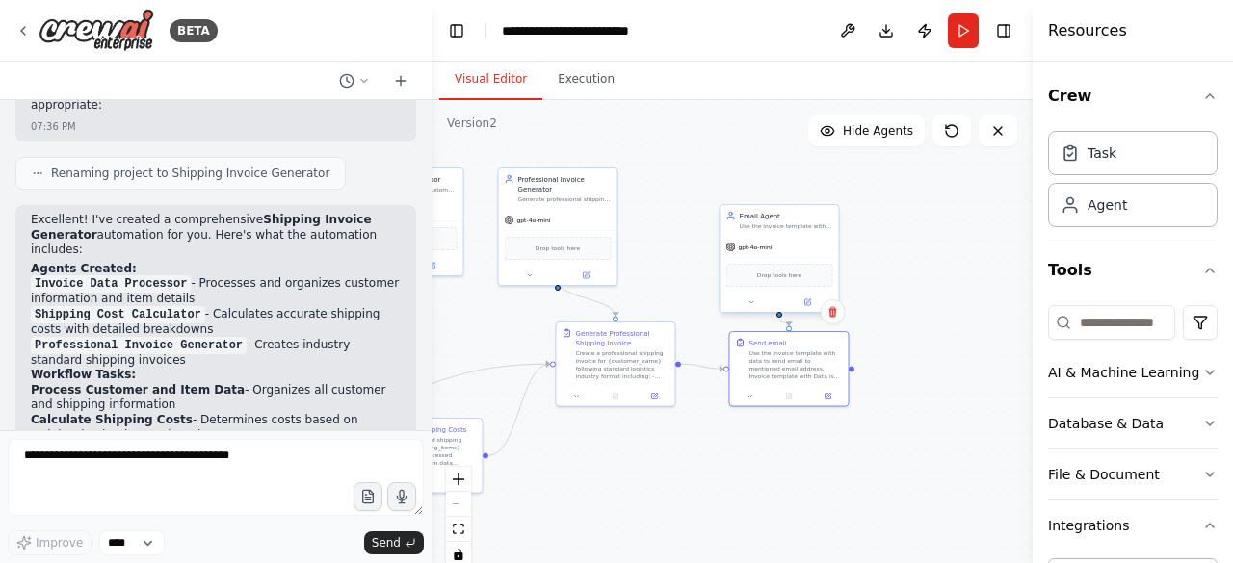
click at [779, 254] on div "gpt-4o-mini" at bounding box center [779, 247] width 118 height 21
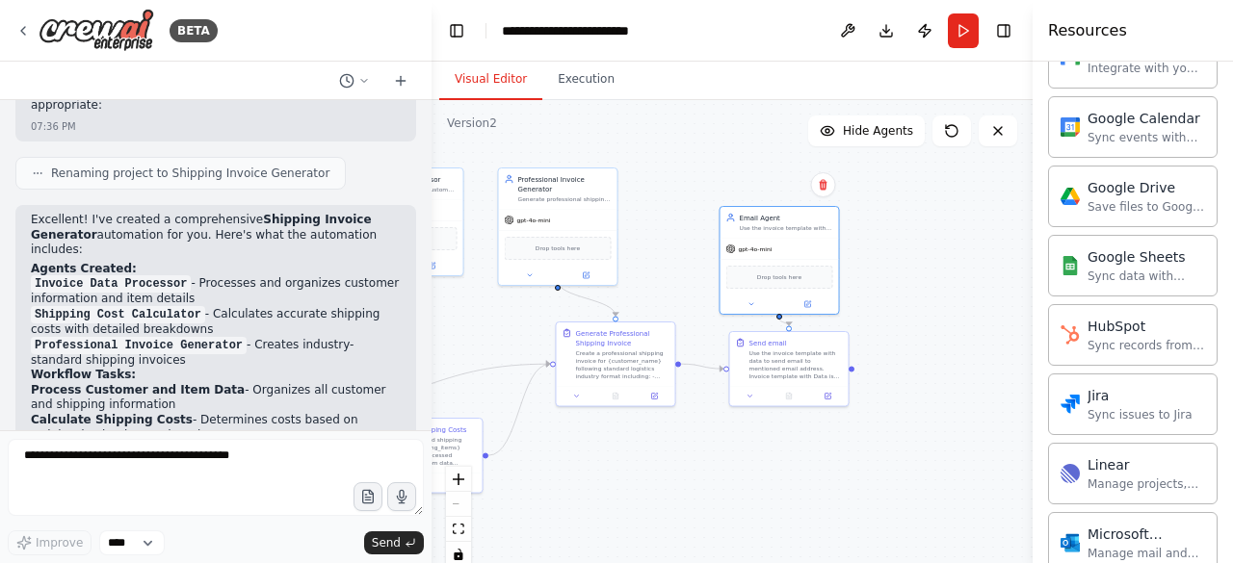
scroll to position [439, 0]
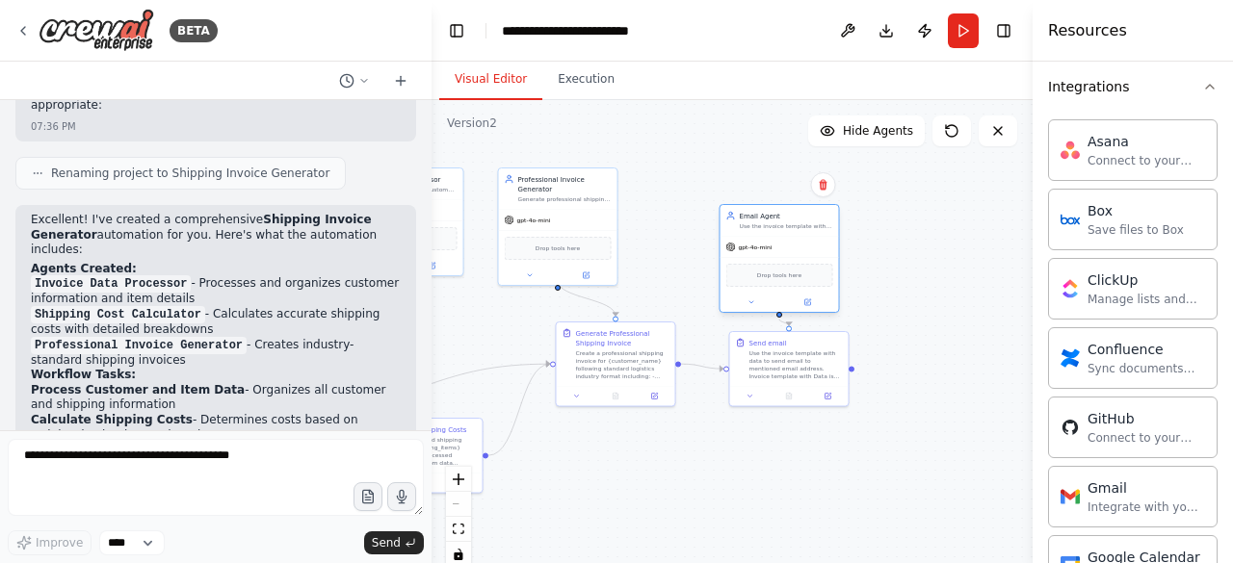
drag, startPoint x: 1104, startPoint y: 479, endPoint x: 774, endPoint y: 273, distance: 388.8
drag, startPoint x: 774, startPoint y: 273, endPoint x: 1115, endPoint y: 433, distance: 376.5
click at [1115, 433] on div "Connect to your users’ GitHub accounts" at bounding box center [1145, 436] width 117 height 15
click at [803, 298] on div at bounding box center [779, 304] width 118 height 19
click at [818, 305] on button at bounding box center [807, 305] width 55 height 12
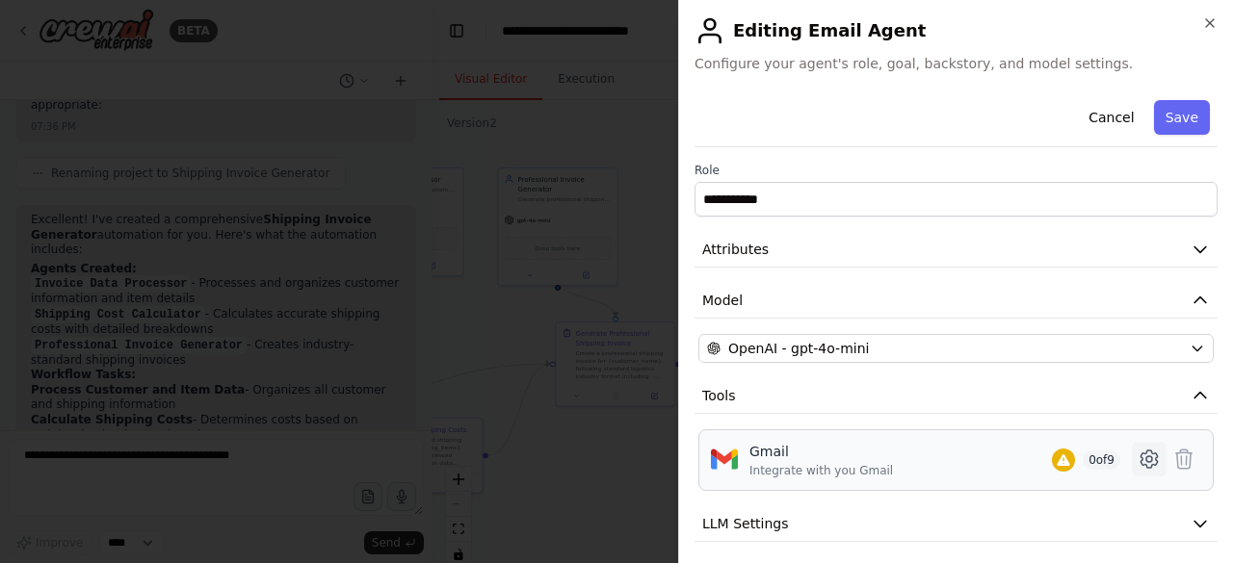
click at [1137, 460] on icon at bounding box center [1148, 459] width 23 height 23
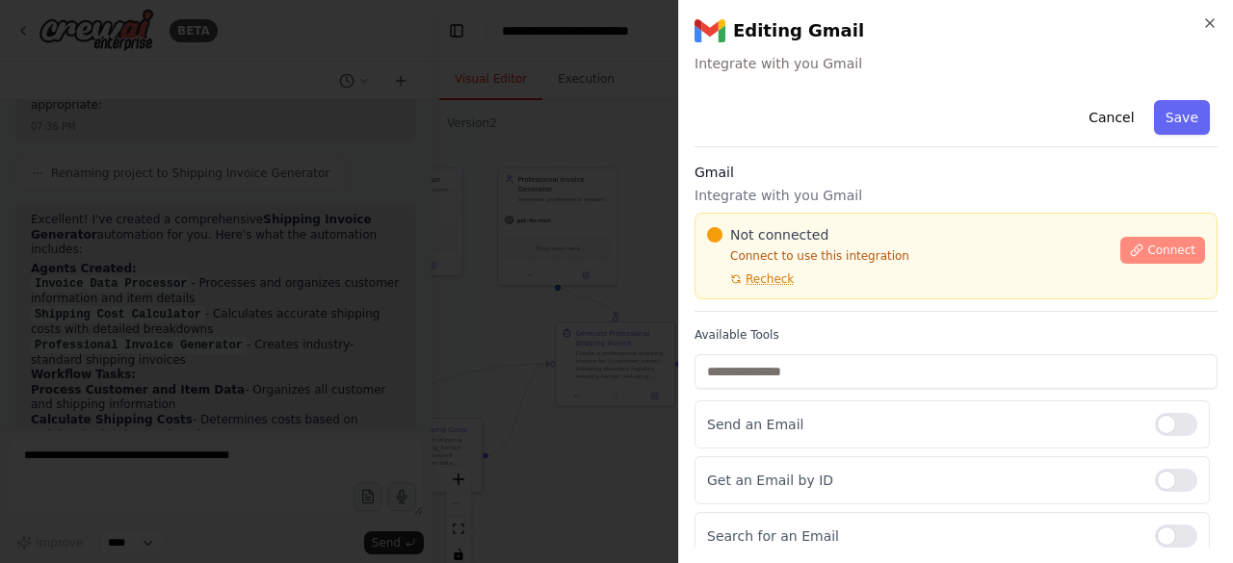
click at [1155, 244] on span "Connect" at bounding box center [1171, 250] width 48 height 15
click at [944, 84] on div "**********" at bounding box center [955, 281] width 555 height 563
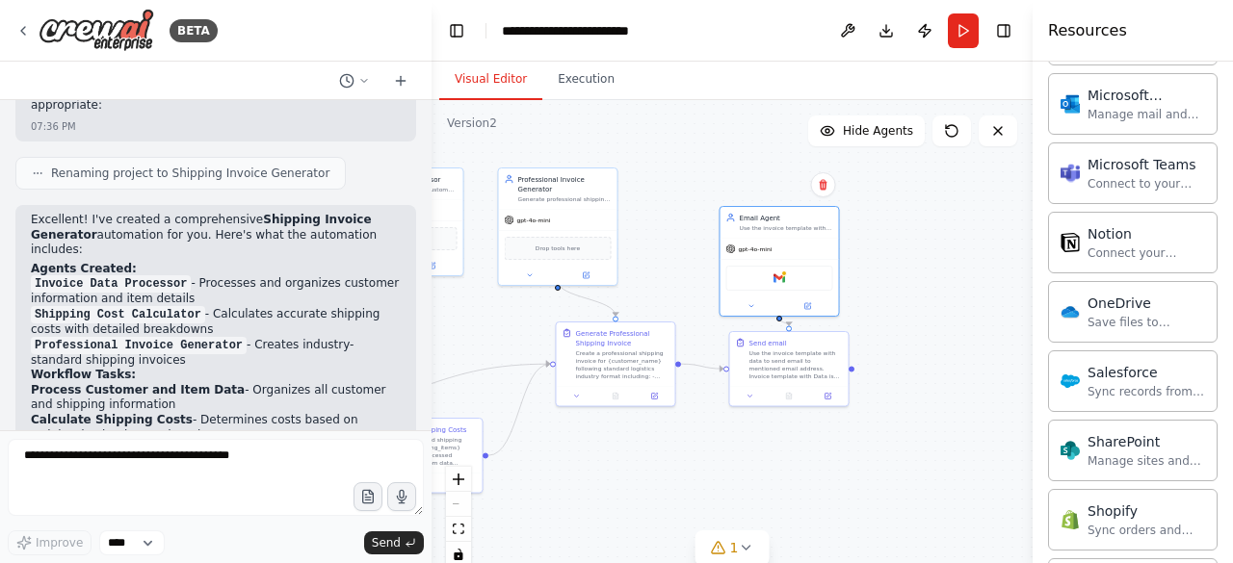
scroll to position [1756, 0]
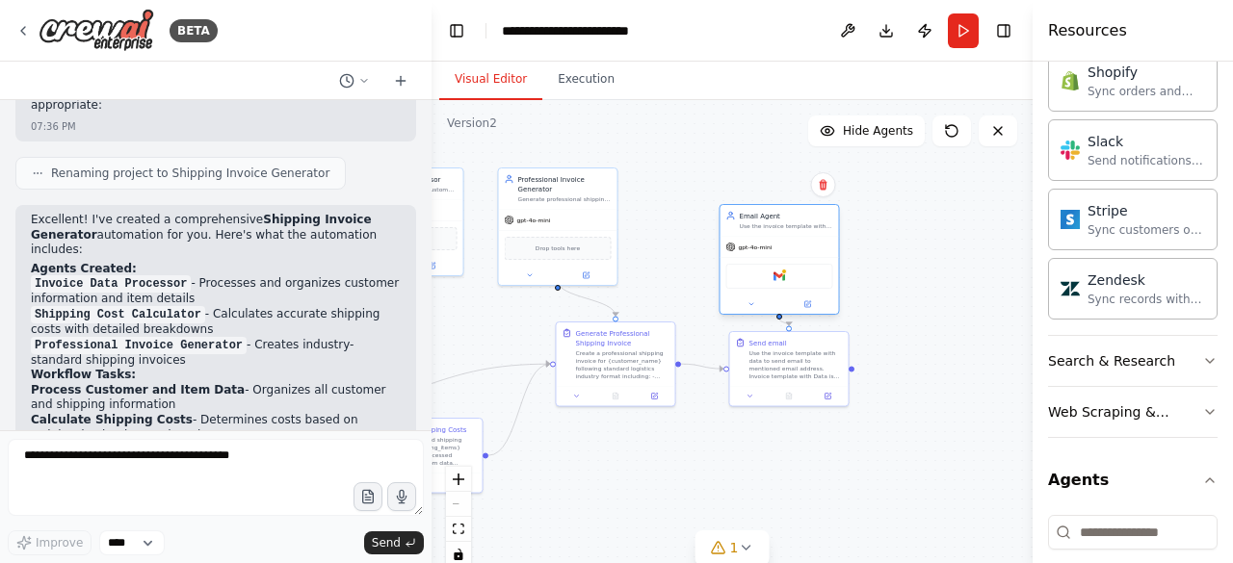
click at [786, 276] on div "Gmail" at bounding box center [779, 276] width 107 height 25
click at [804, 309] on div at bounding box center [779, 304] width 118 height 19
click at [805, 308] on button at bounding box center [807, 305] width 55 height 12
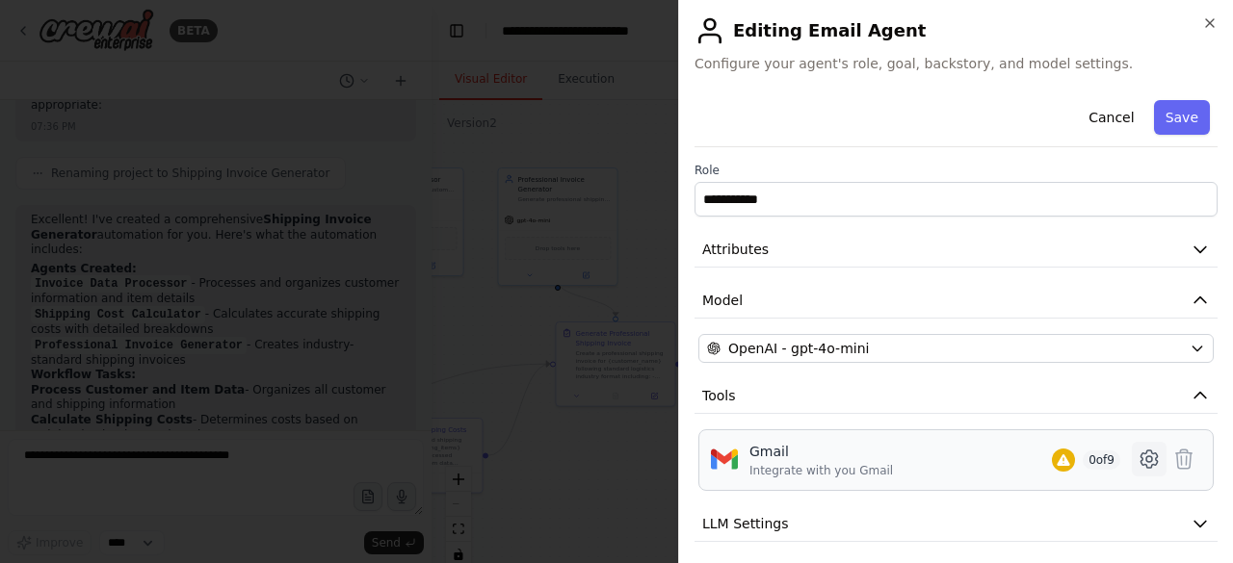
click at [1140, 462] on icon at bounding box center [1148, 459] width 16 height 17
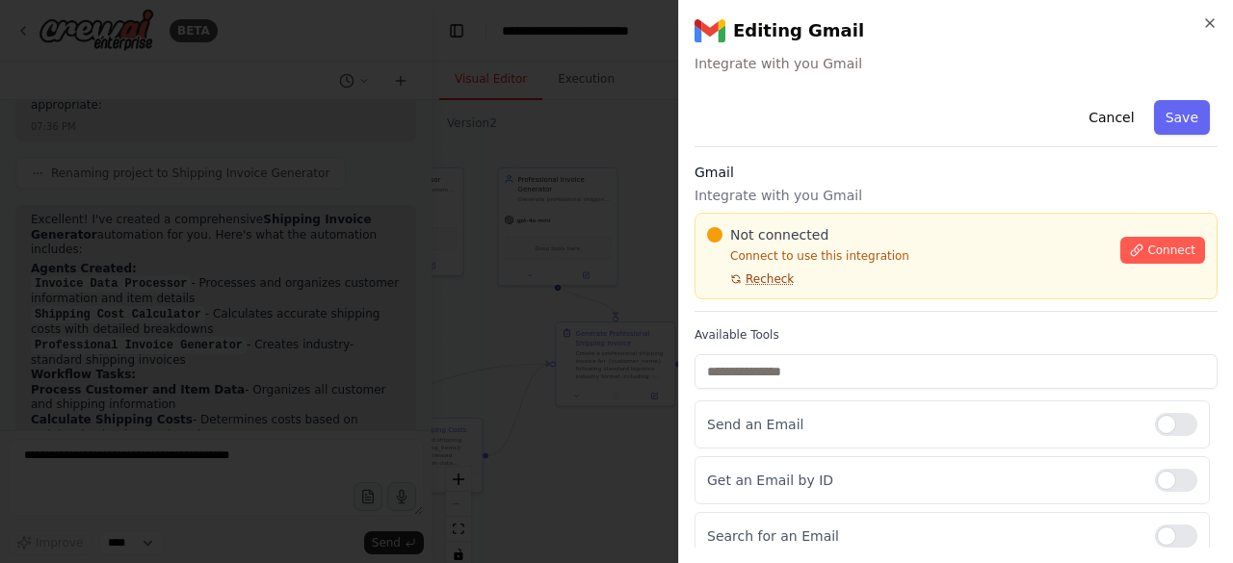
click at [776, 272] on span "Recheck" at bounding box center [769, 279] width 48 height 15
click at [1129, 255] on icon at bounding box center [1135, 250] width 13 height 13
click at [1161, 244] on span "Connect" at bounding box center [1171, 250] width 48 height 15
click at [780, 231] on span "Not connected" at bounding box center [779, 234] width 98 height 19
